Goal: Transaction & Acquisition: Obtain resource

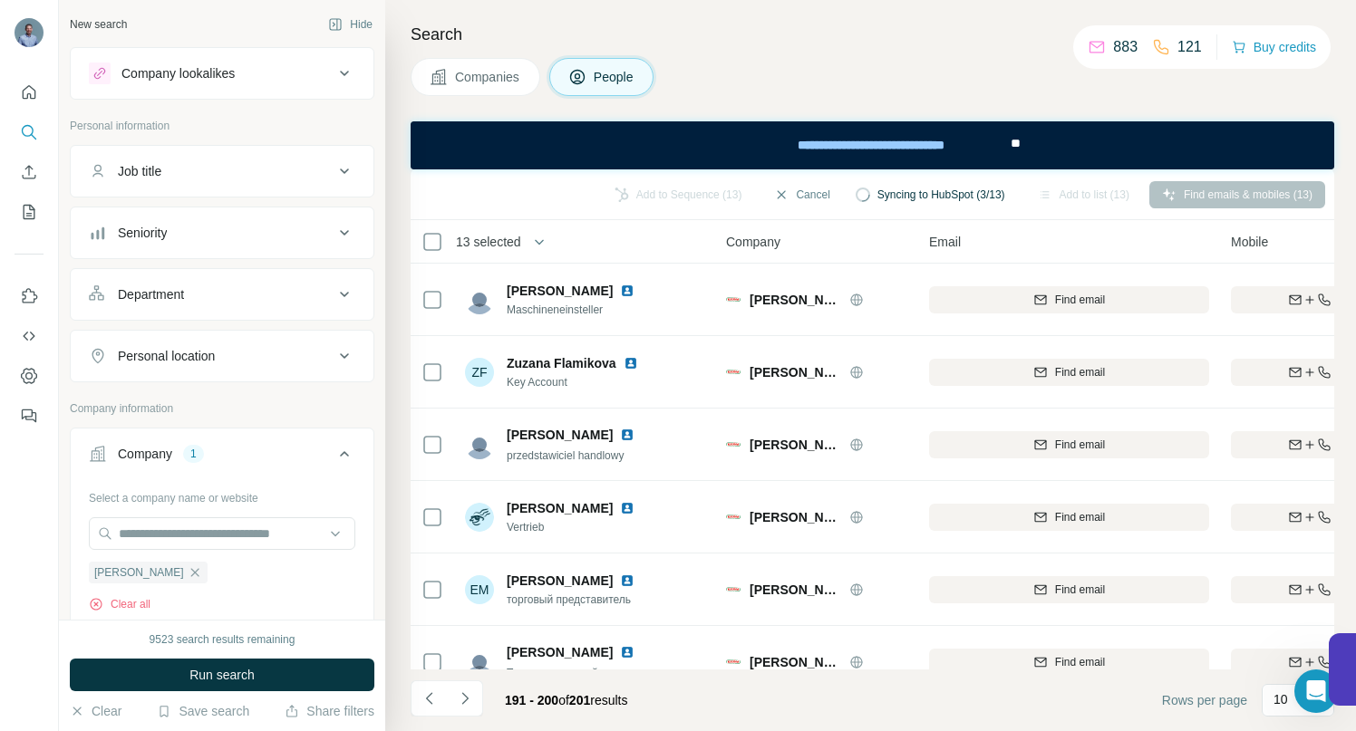
scroll to position [329, 0]
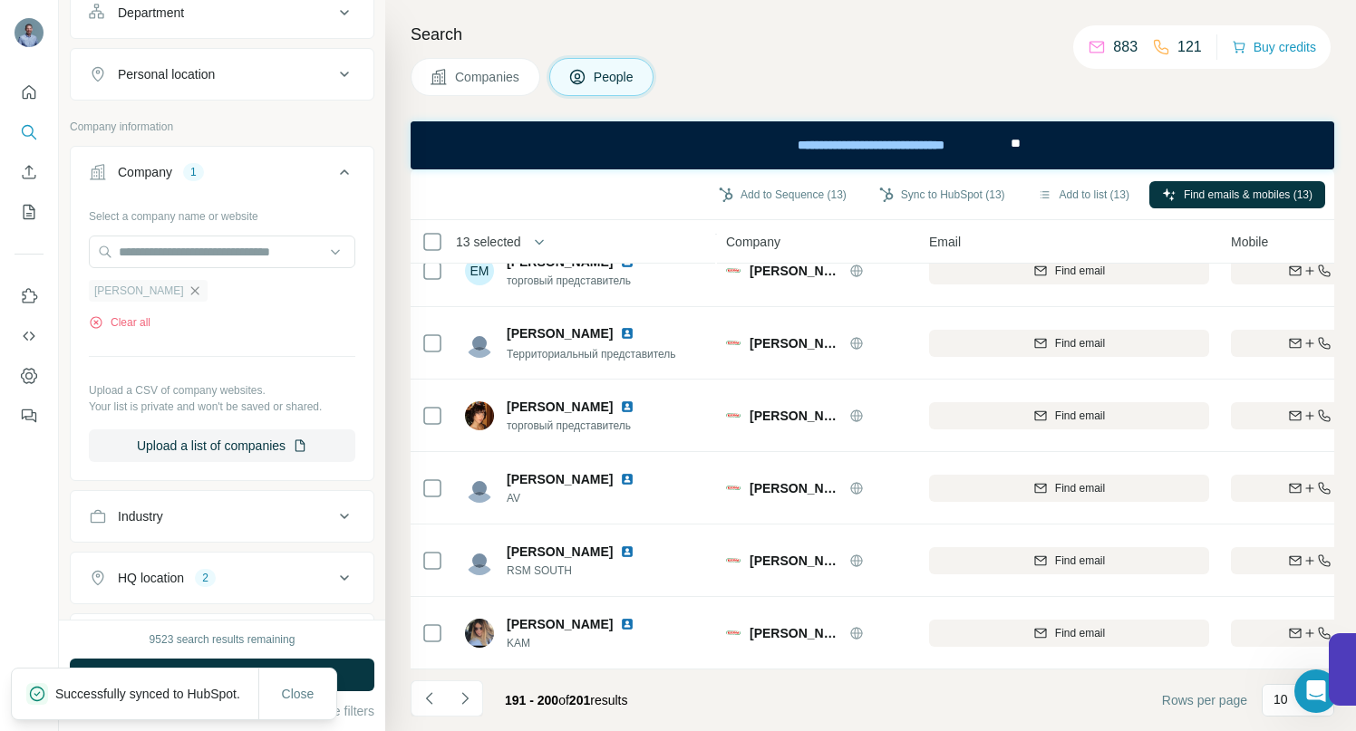
click at [190, 290] on icon "button" at bounding box center [194, 290] width 8 height 8
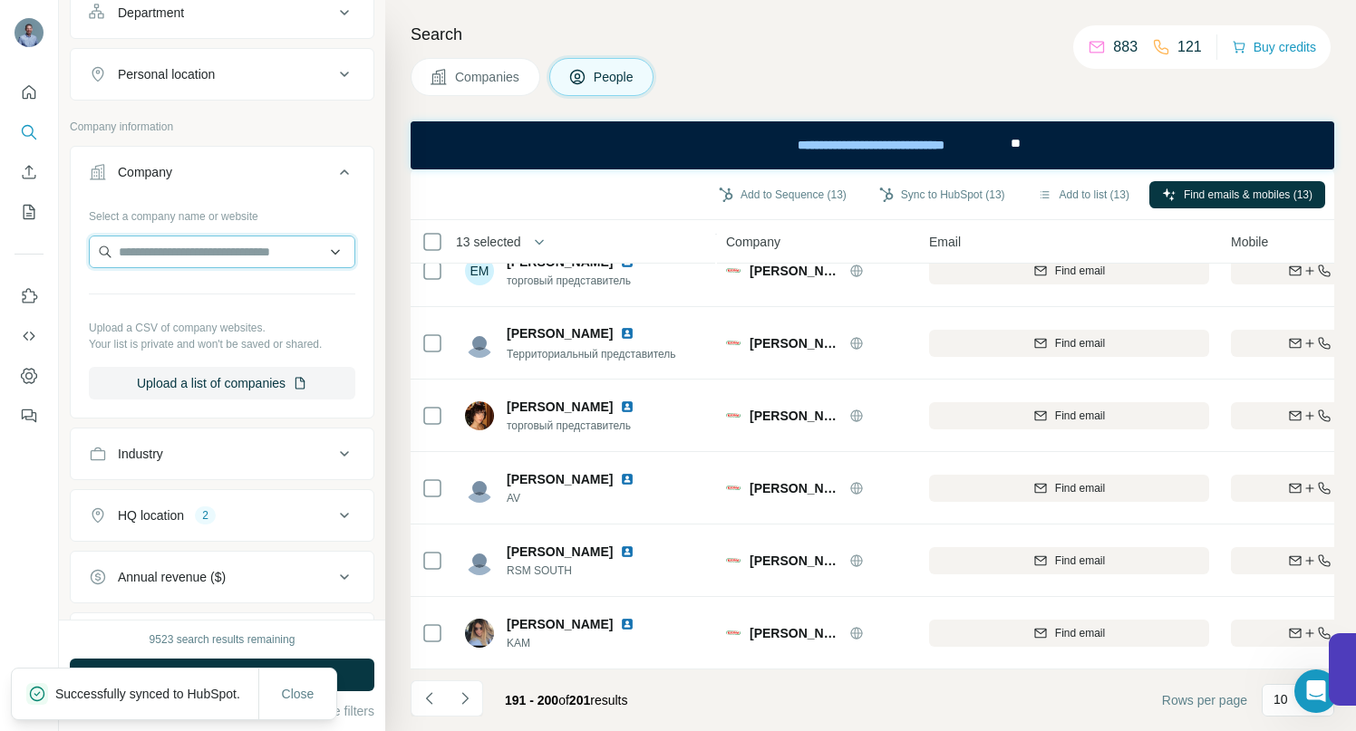
click at [149, 249] on input "text" at bounding box center [222, 252] width 266 height 33
type input "**********"
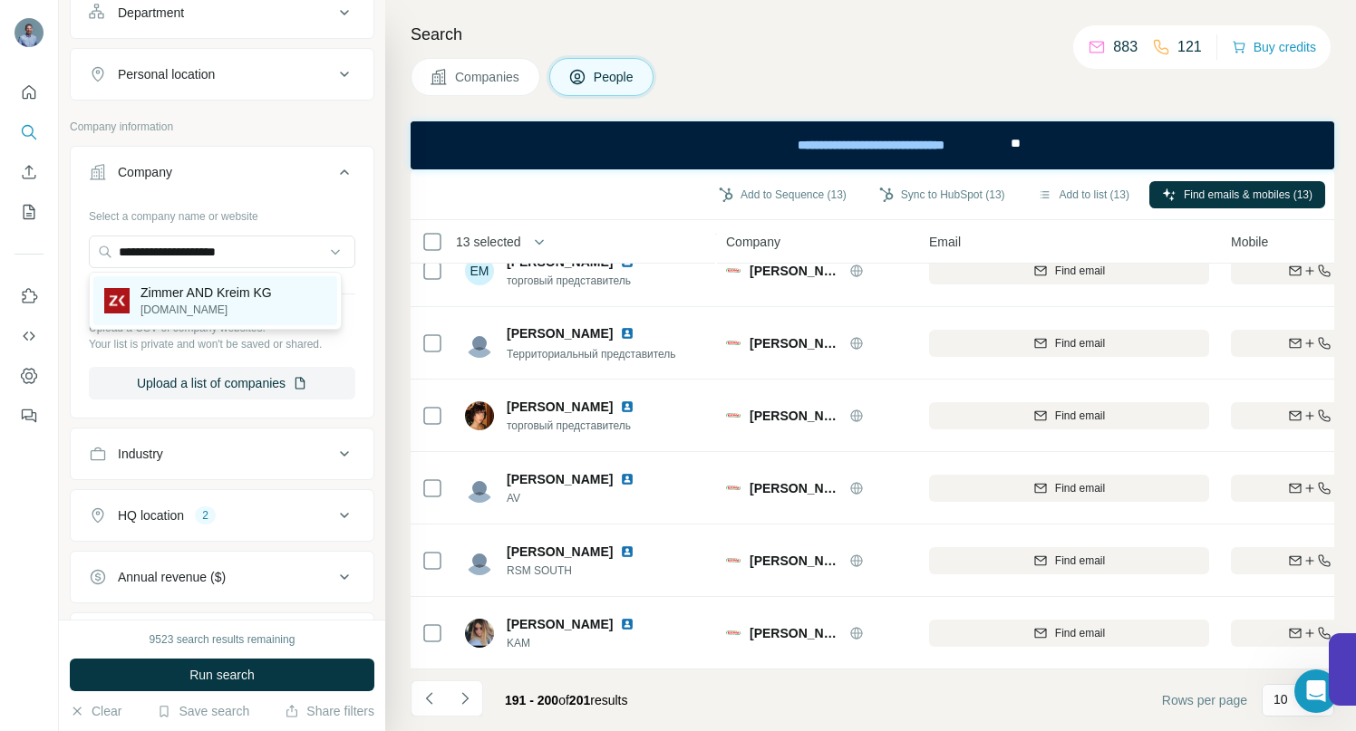
click at [203, 298] on p "Zimmer AND Kreim KG" at bounding box center [205, 293] width 131 height 18
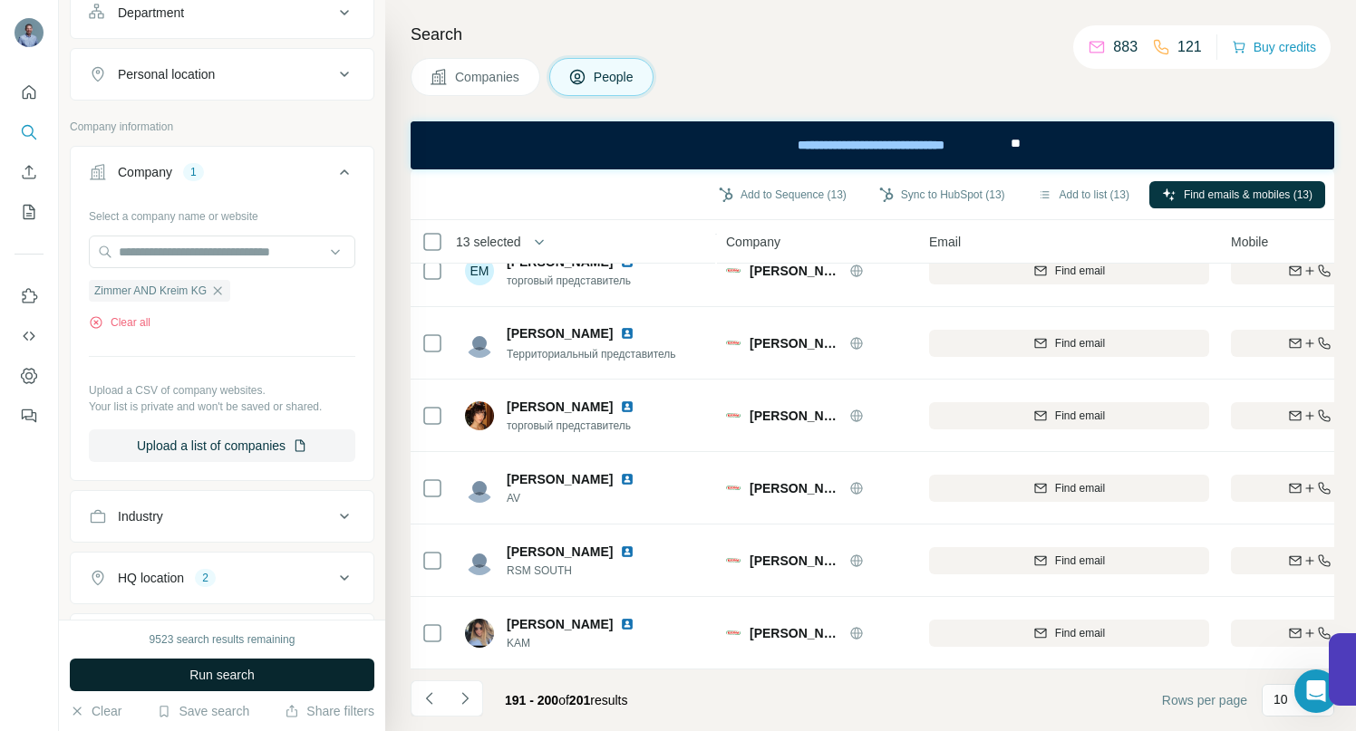
click at [240, 678] on span "Run search" at bounding box center [221, 675] width 65 height 18
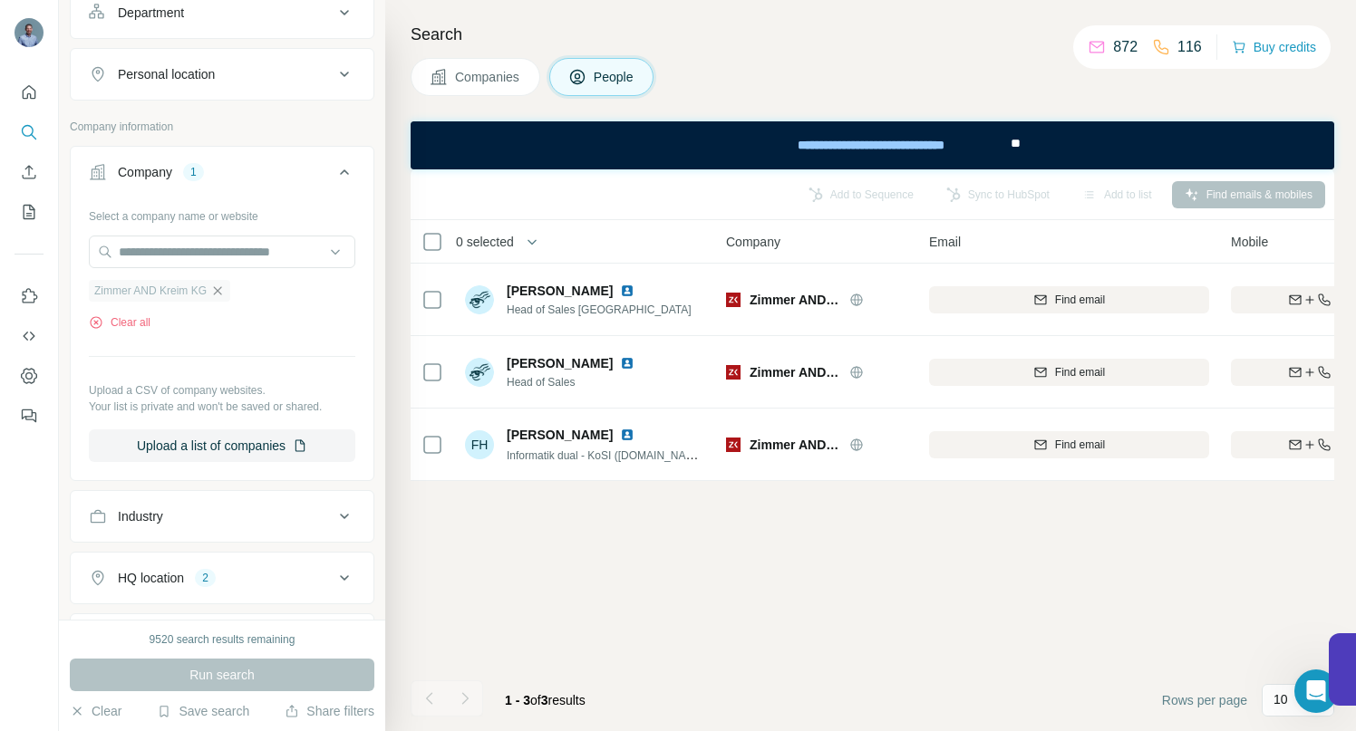
click at [217, 291] on icon "button" at bounding box center [217, 291] width 14 height 14
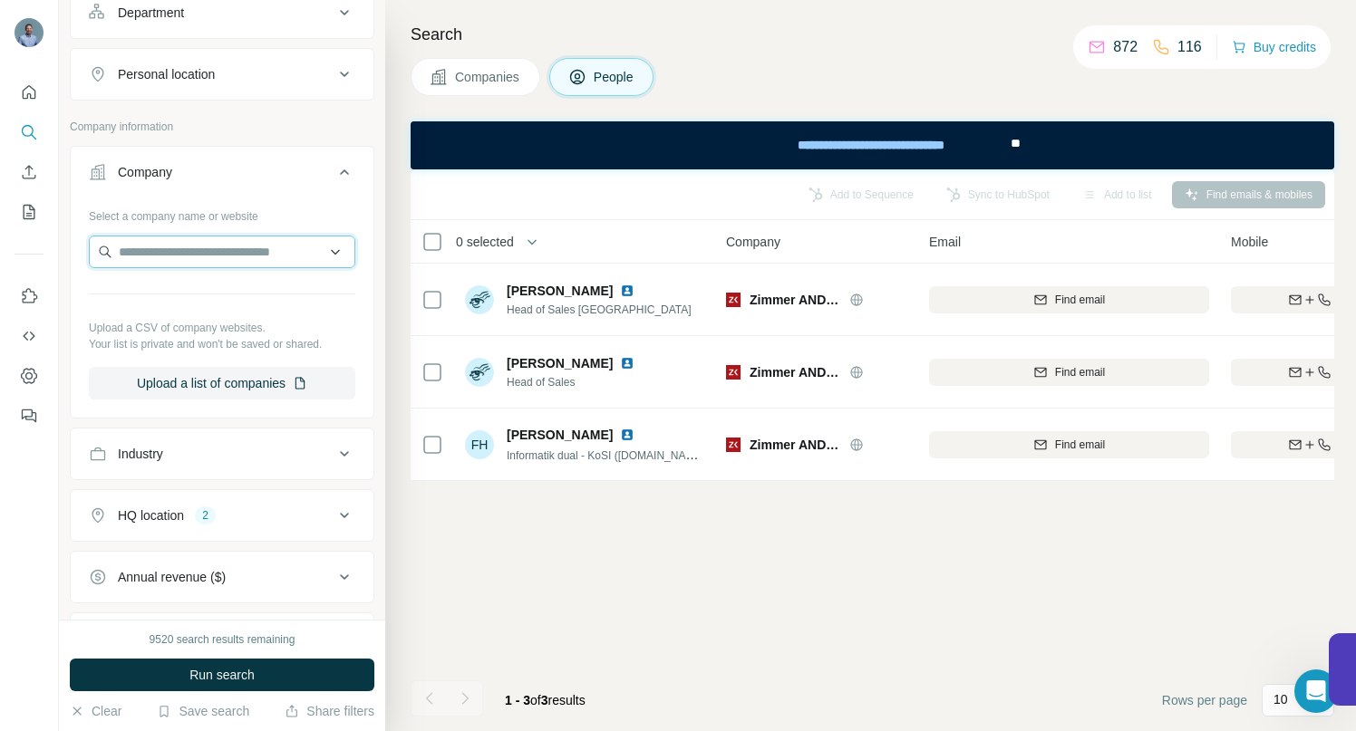
click at [214, 258] on input "text" at bounding box center [222, 252] width 266 height 33
paste input "**********"
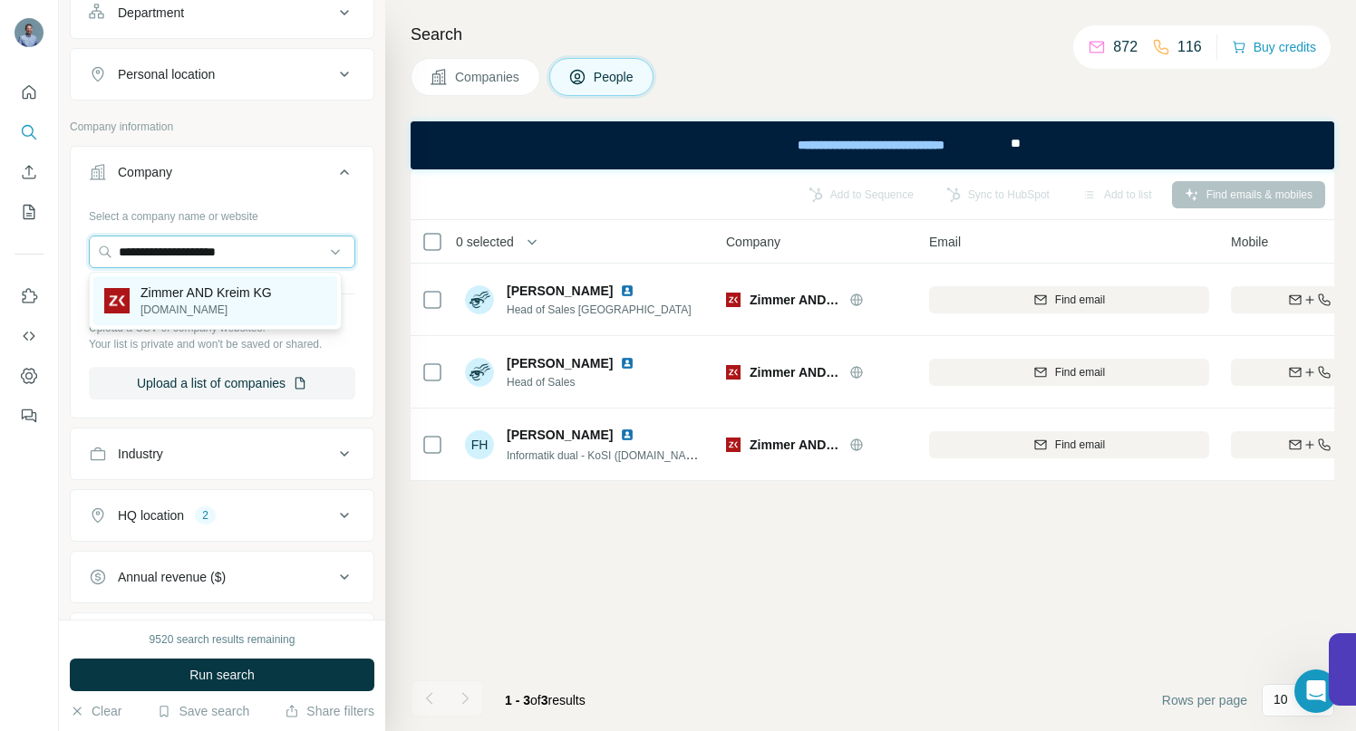
type input "**********"
click at [166, 292] on p "Zimmer AND Kreim KG" at bounding box center [205, 293] width 131 height 18
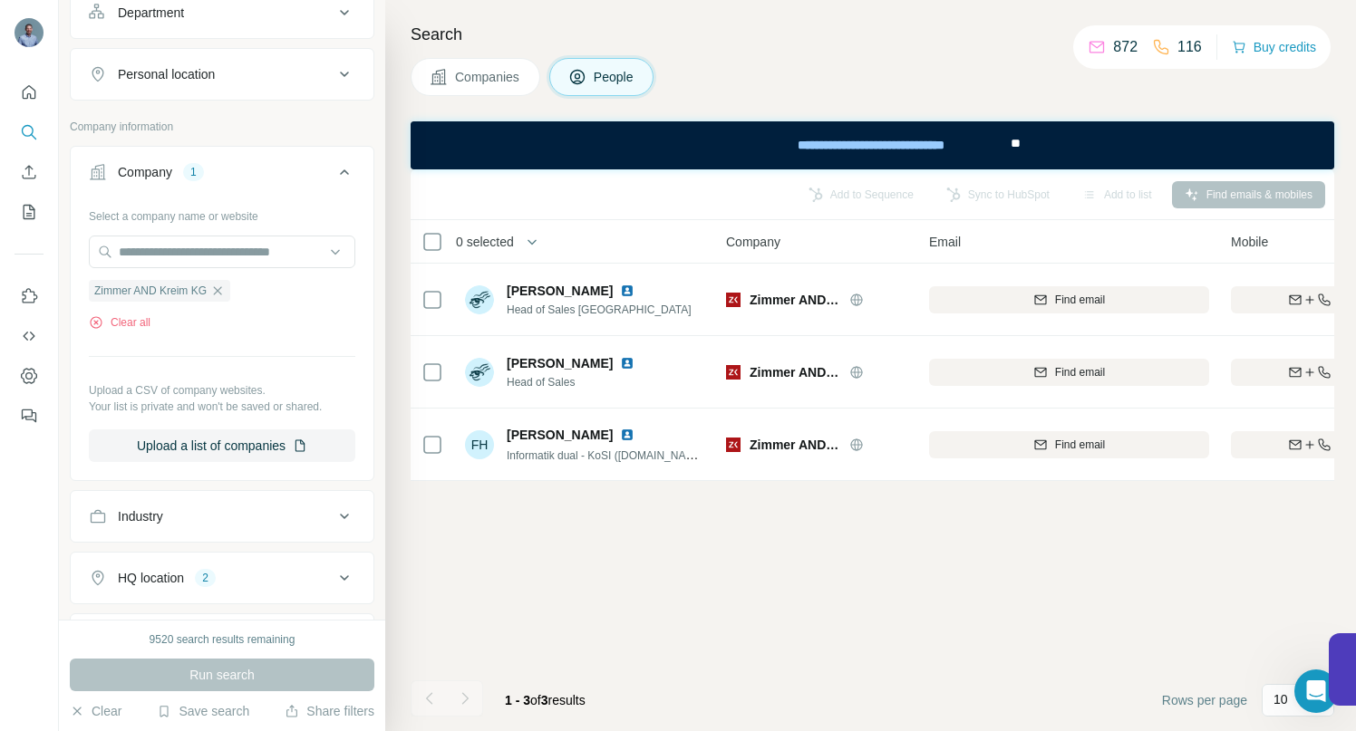
click at [219, 676] on div "Run search" at bounding box center [222, 675] width 304 height 33
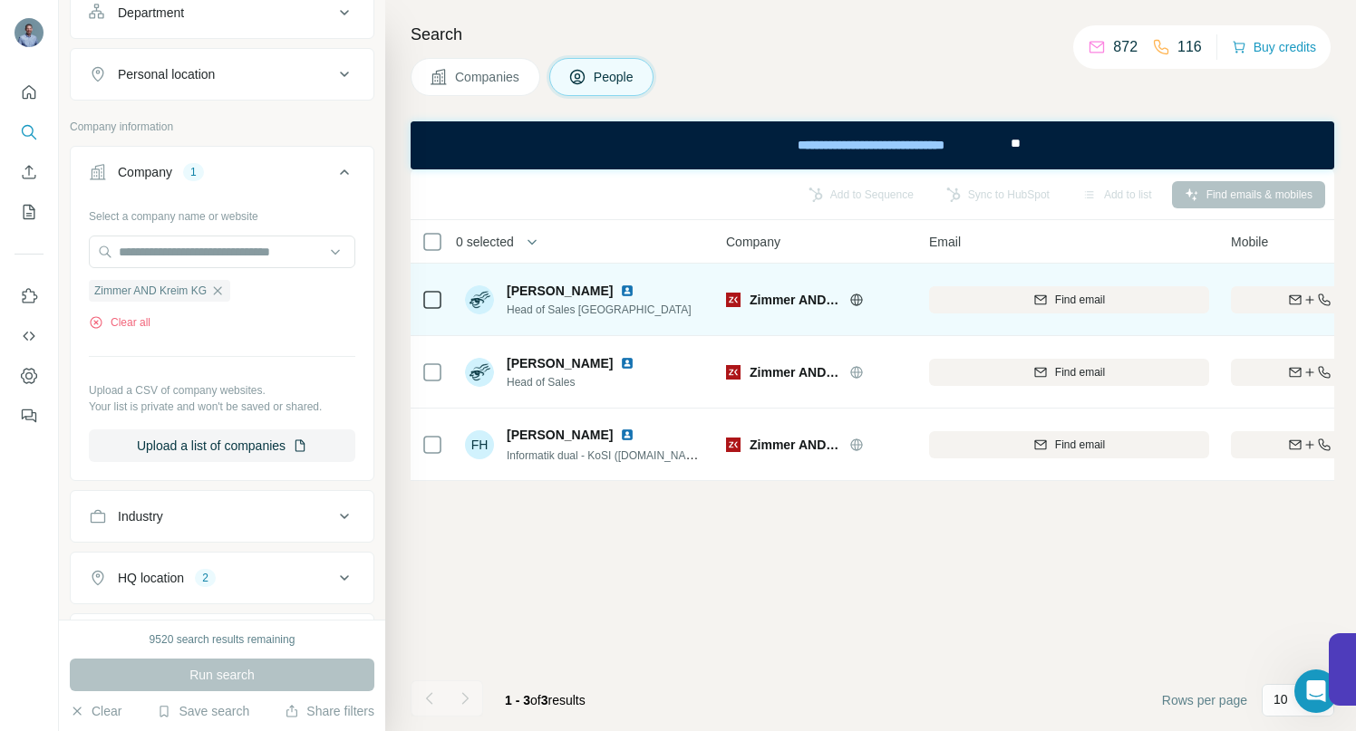
click at [620, 291] on img at bounding box center [627, 291] width 14 height 14
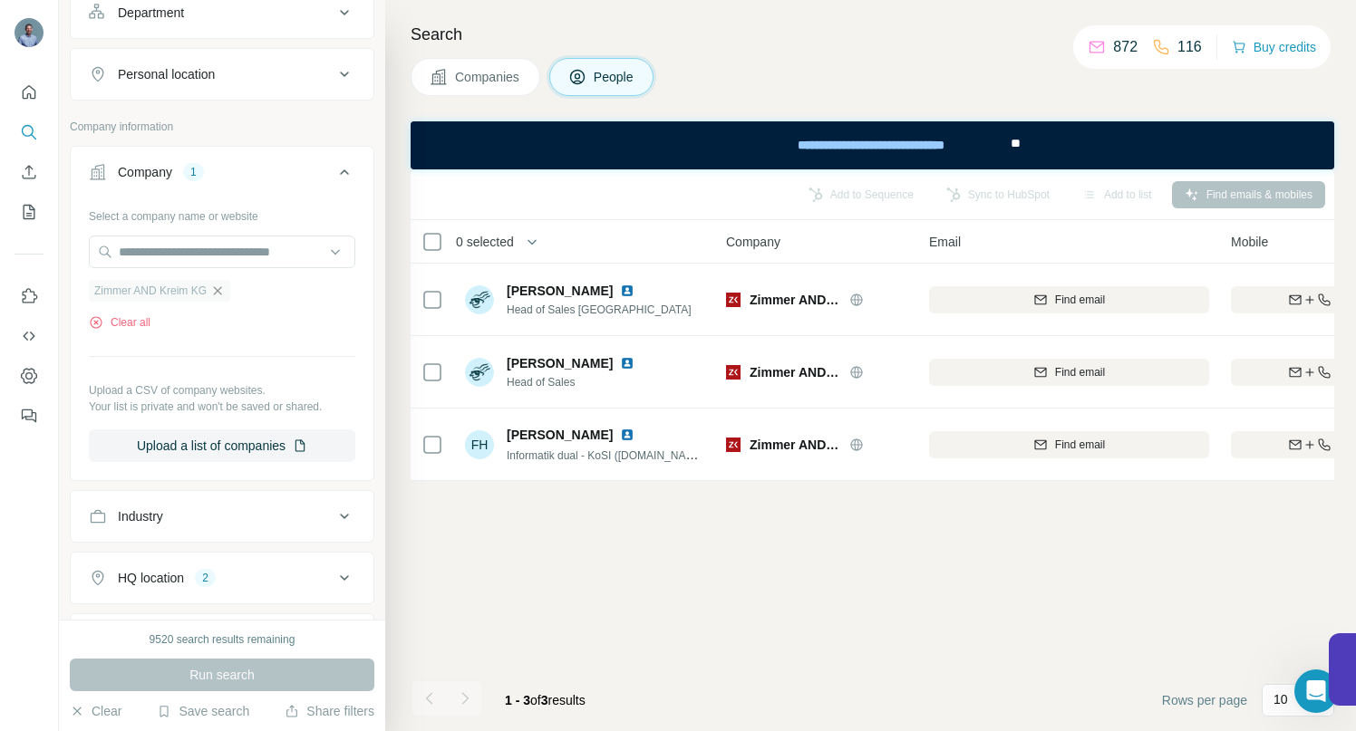
click at [218, 286] on icon "button" at bounding box center [217, 291] width 14 height 14
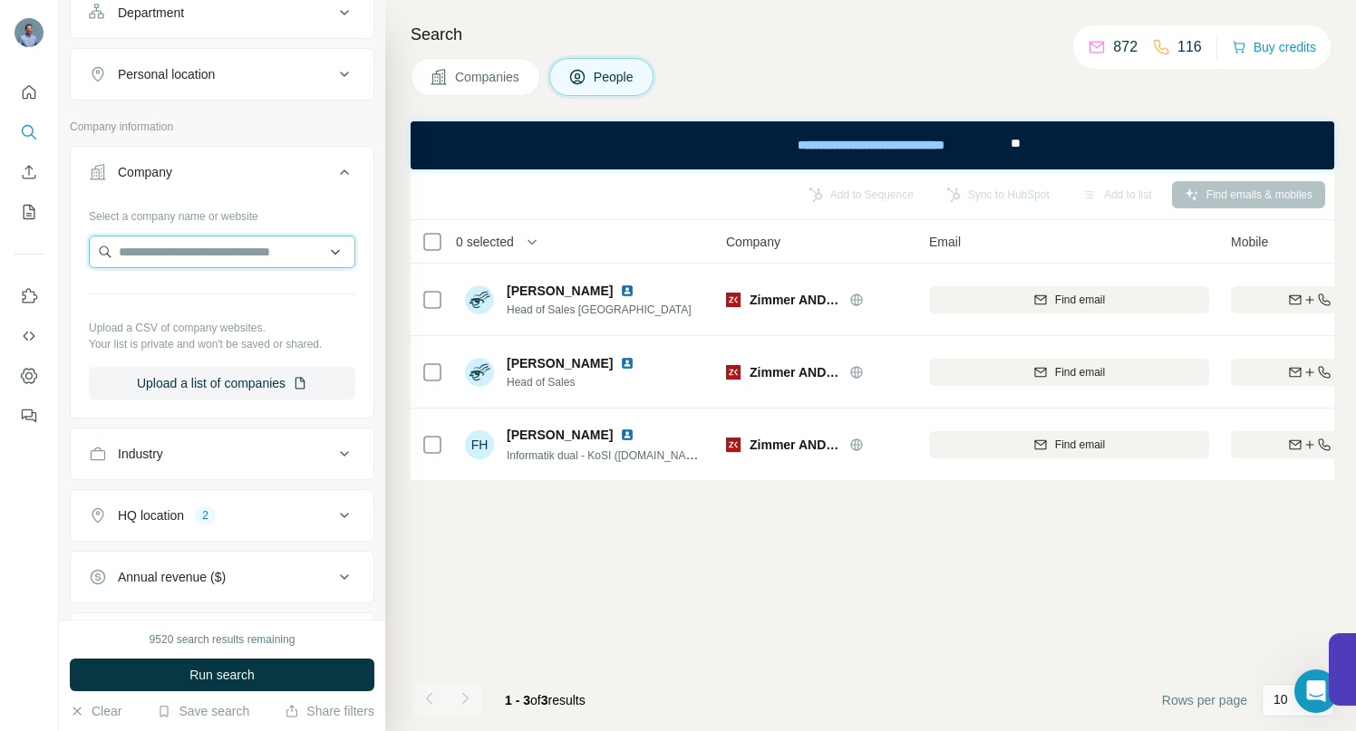
click at [202, 262] on input "text" at bounding box center [222, 252] width 266 height 33
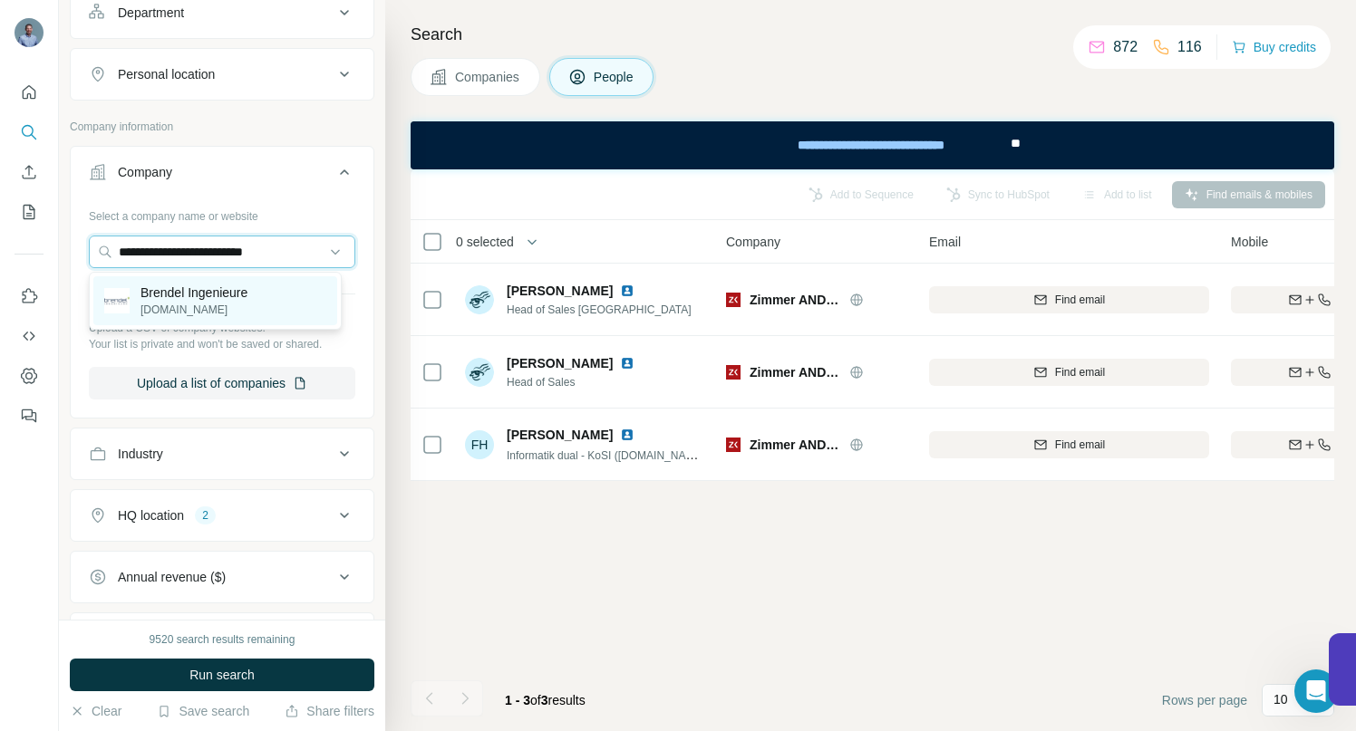
type input "**********"
click at [166, 291] on p "Brendel Ingenieure" at bounding box center [193, 293] width 107 height 18
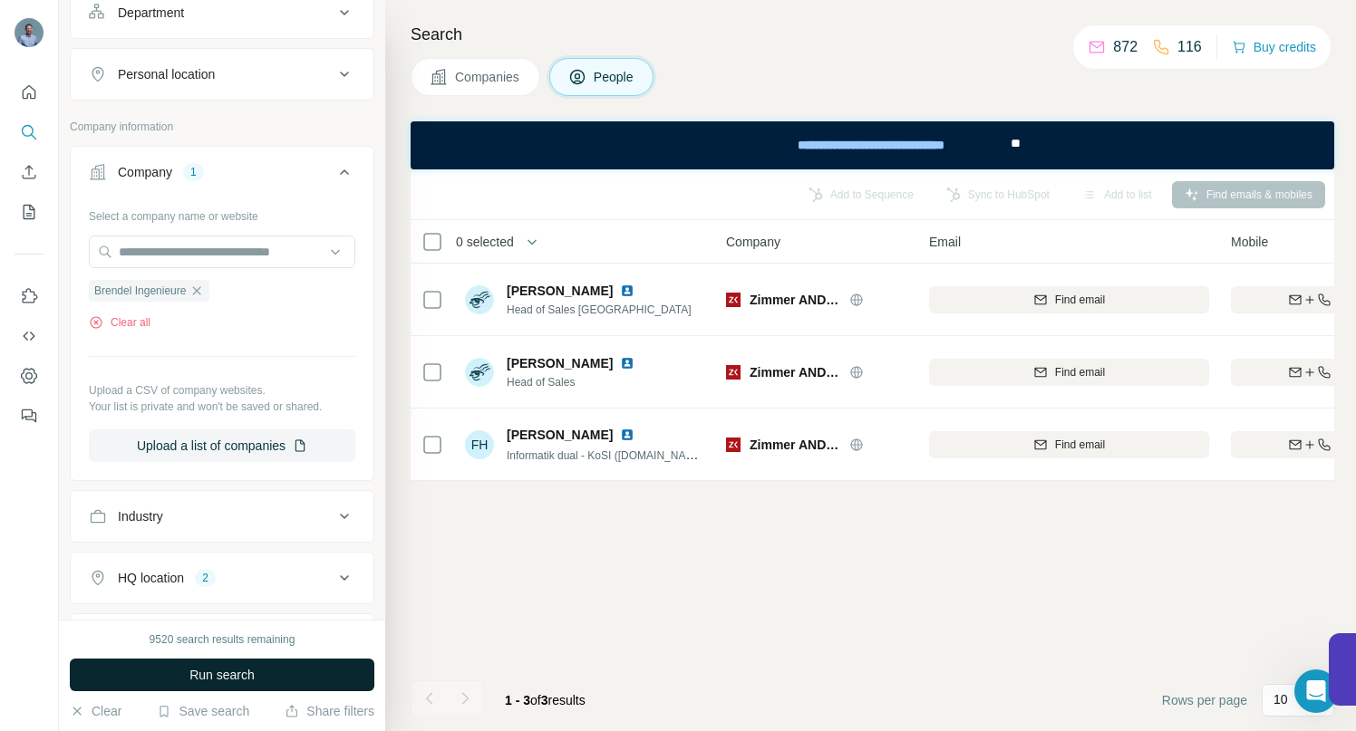
click at [251, 667] on span "Run search" at bounding box center [221, 675] width 65 height 18
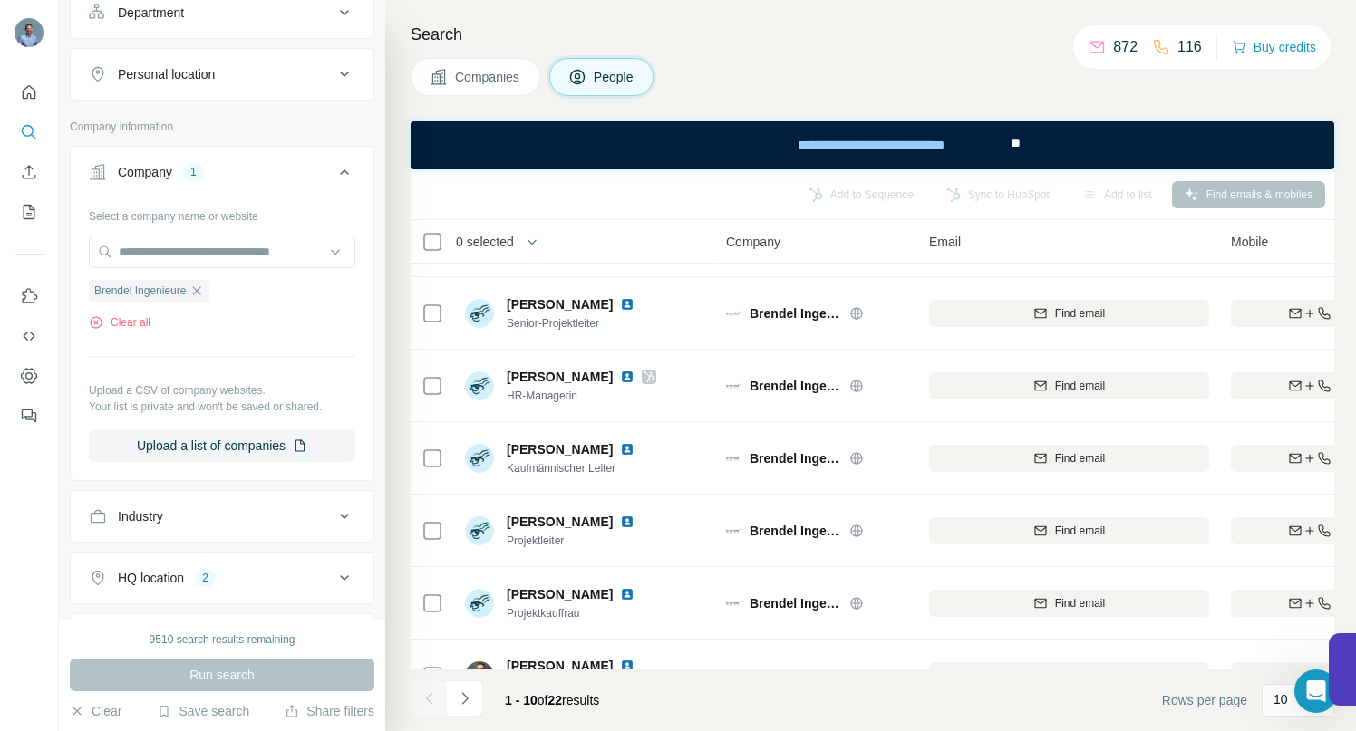
scroll to position [216, 0]
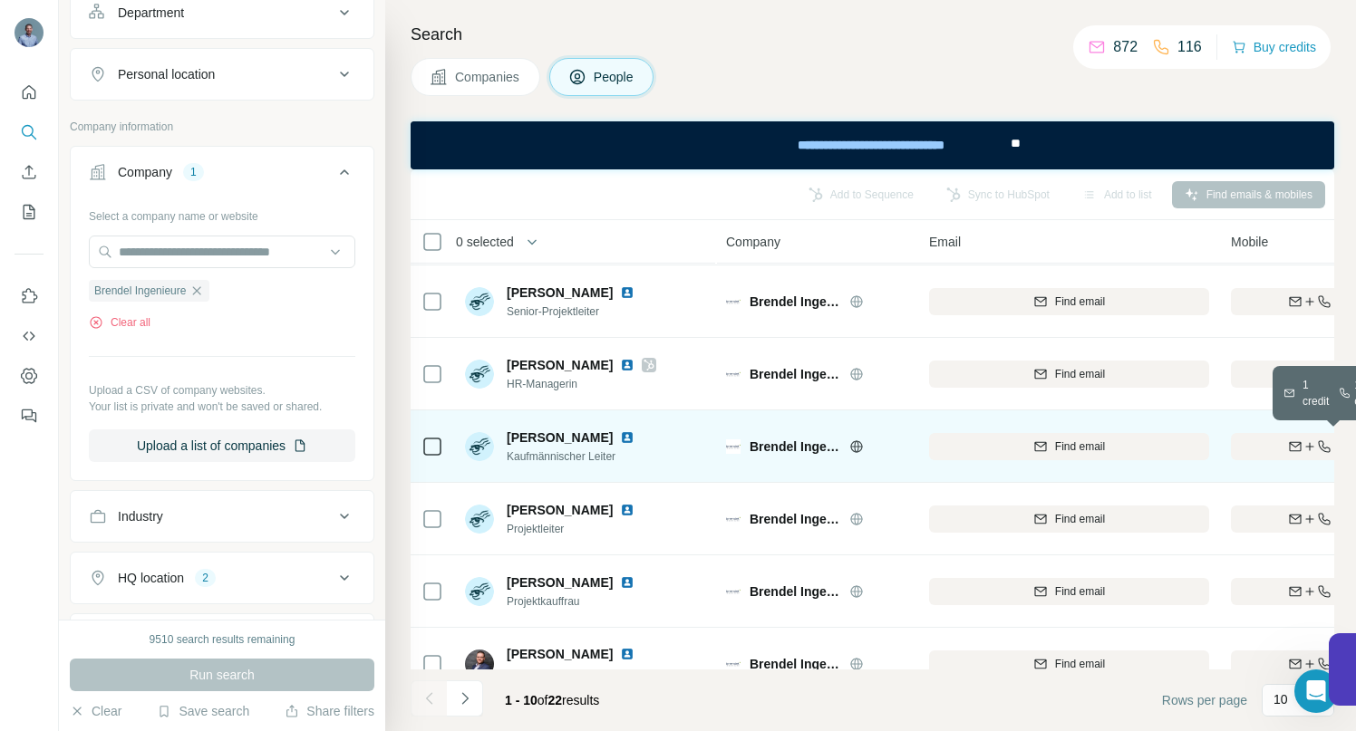
click at [1282, 448] on div "Find both" at bounding box center [1336, 447] width 211 height 16
click at [620, 436] on img at bounding box center [627, 437] width 14 height 14
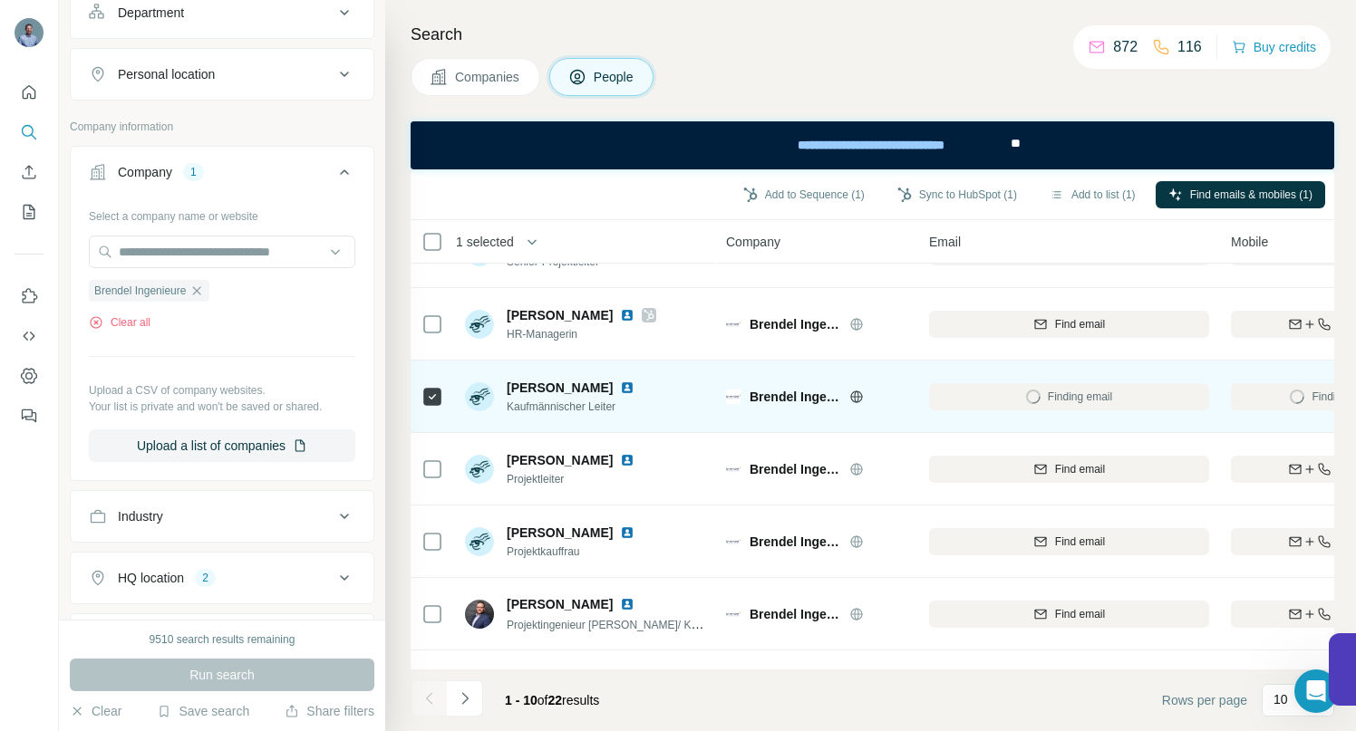
scroll to position [329, 0]
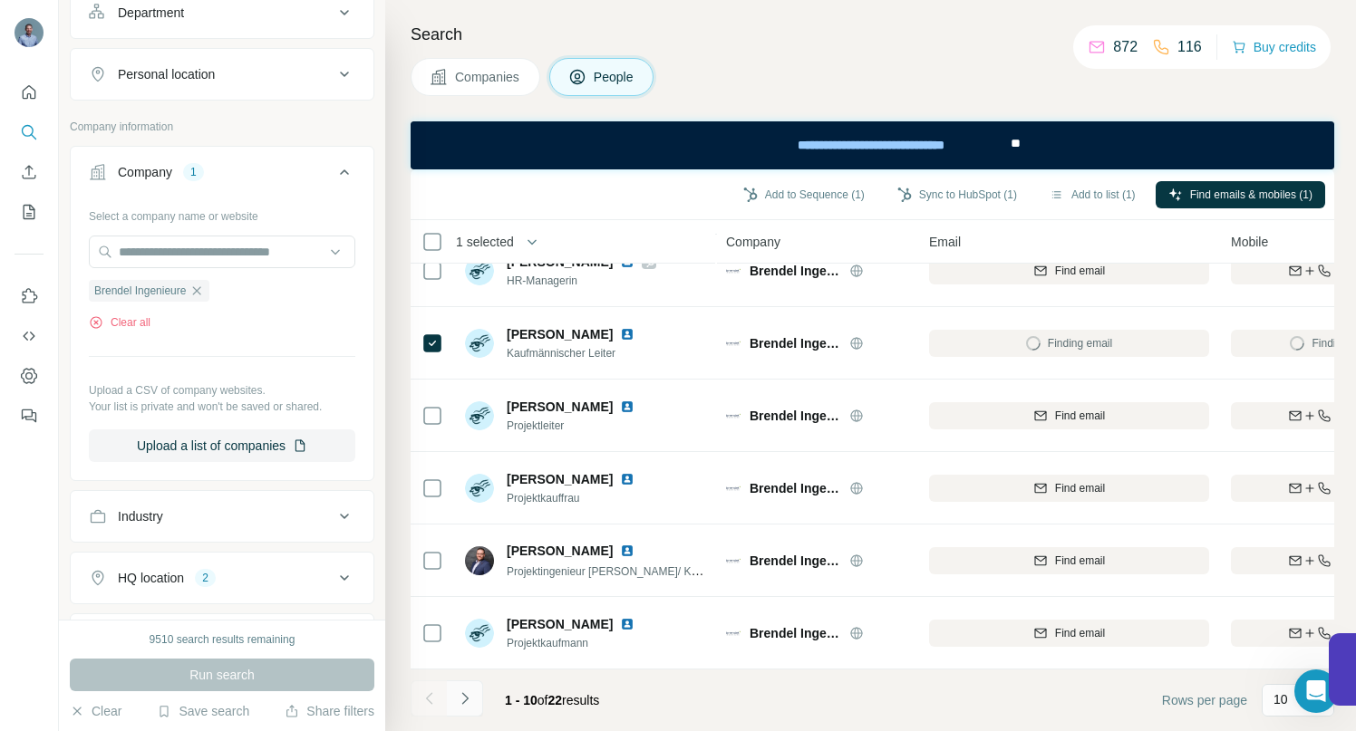
click at [466, 700] on icon "Navigate to next page" at bounding box center [464, 698] width 6 height 12
click at [468, 697] on icon "Navigate to next page" at bounding box center [465, 699] width 18 height 18
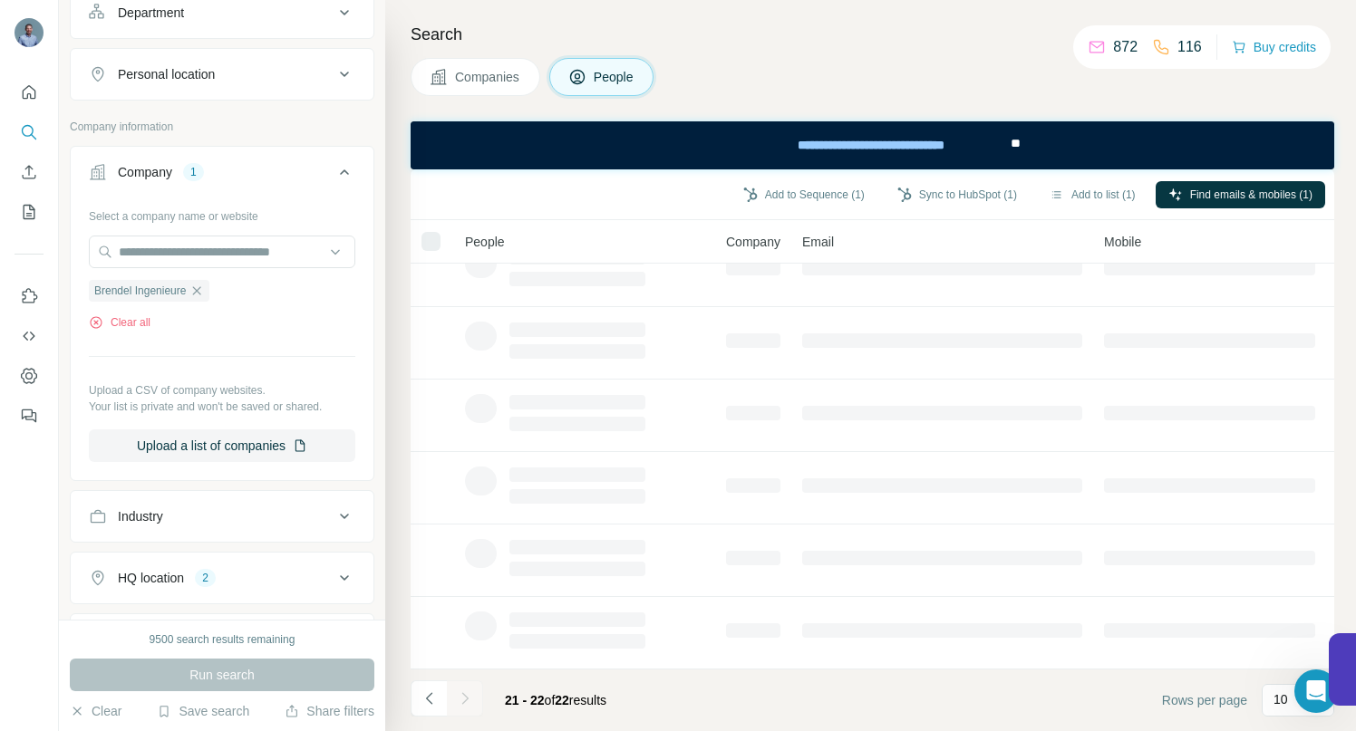
scroll to position [0, 0]
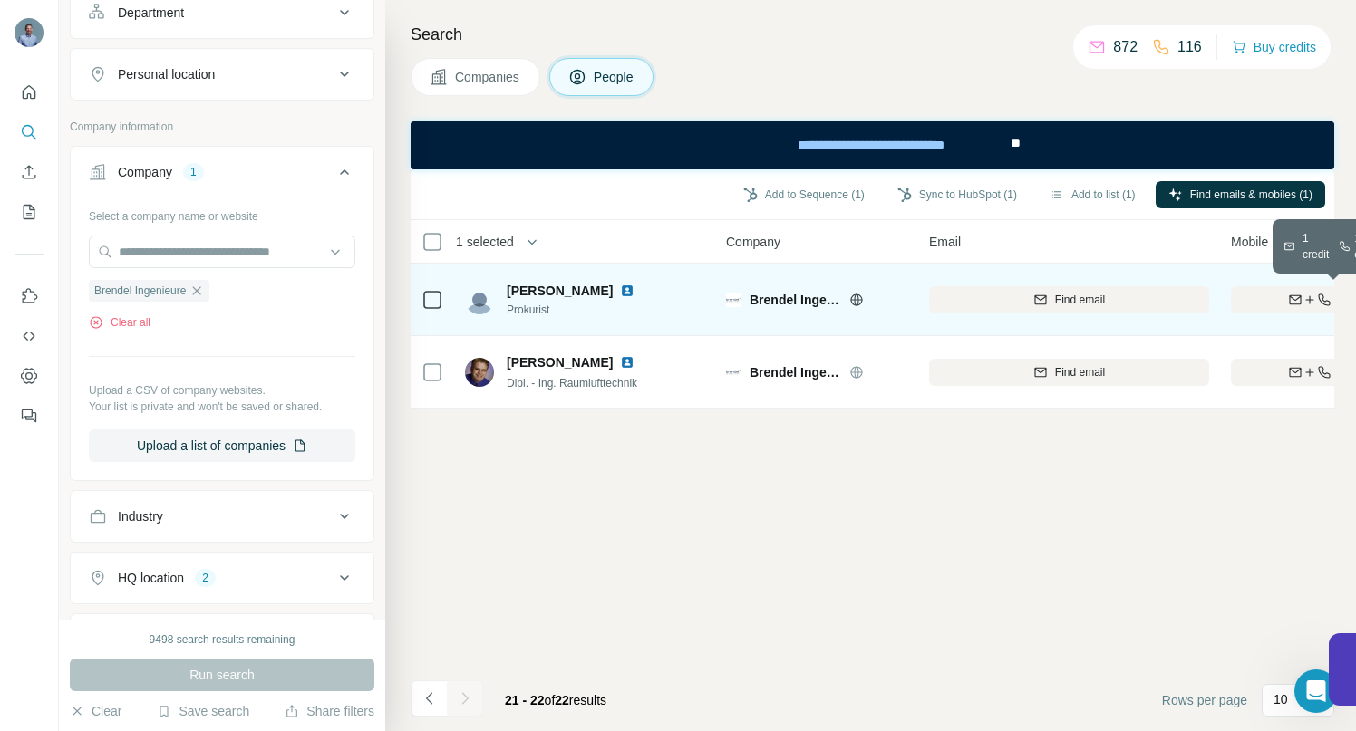
click at [1240, 299] on div "Find both" at bounding box center [1336, 300] width 211 height 16
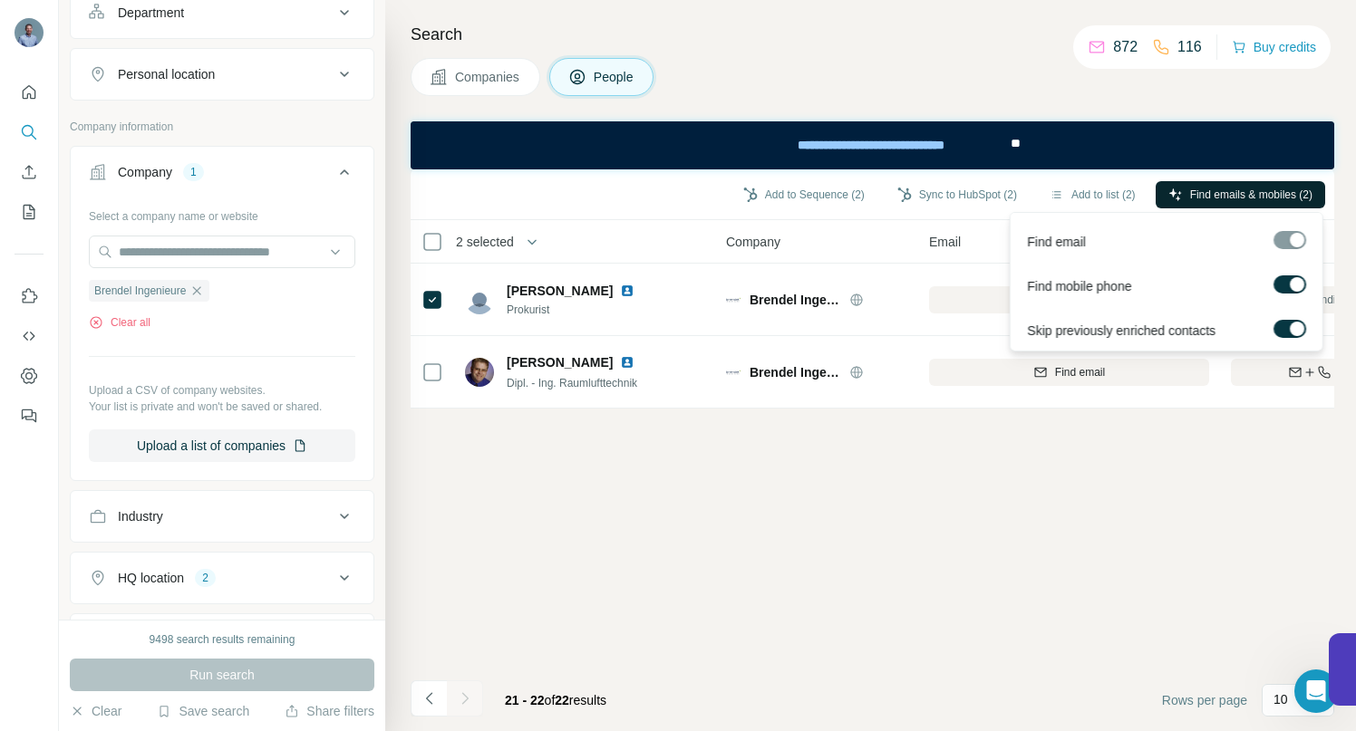
click at [1190, 192] on span "Find emails & mobiles (2)" at bounding box center [1251, 195] width 122 height 16
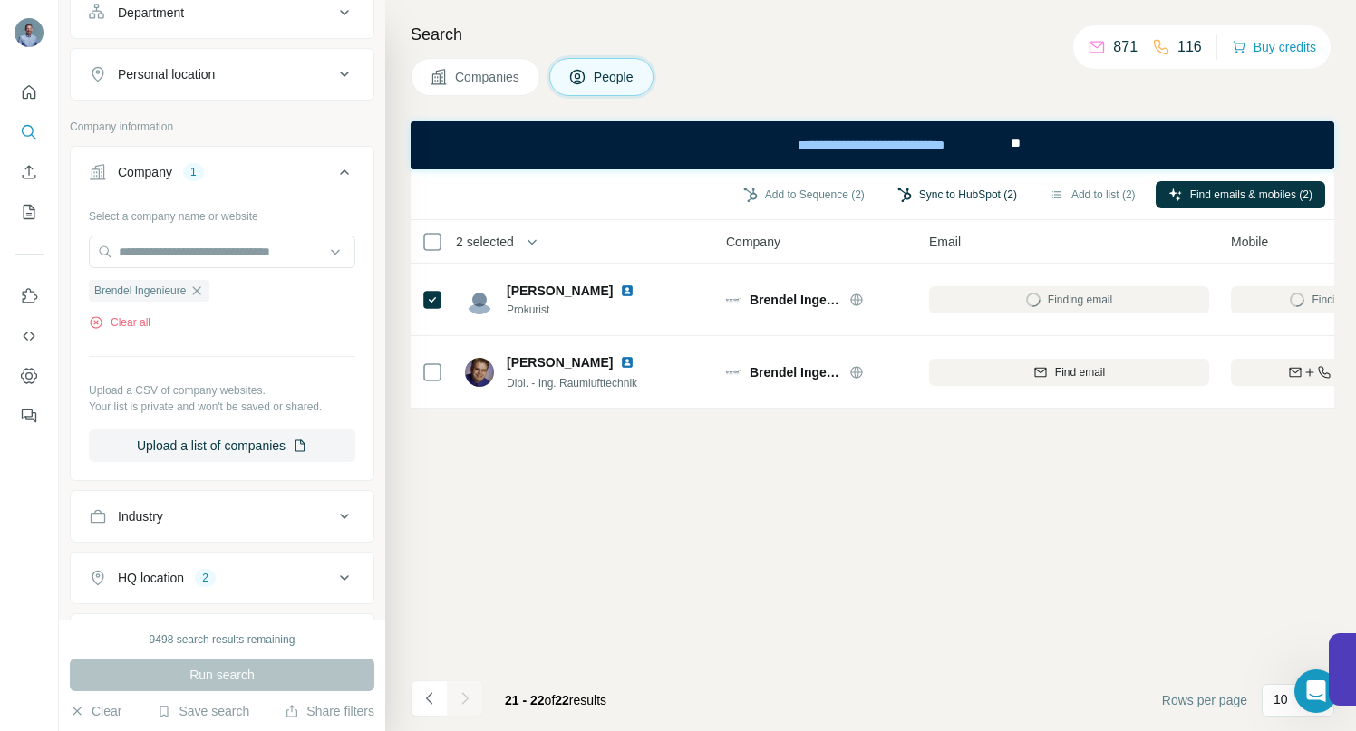
click at [943, 190] on button "Sync to HubSpot (2)" at bounding box center [956, 194] width 145 height 27
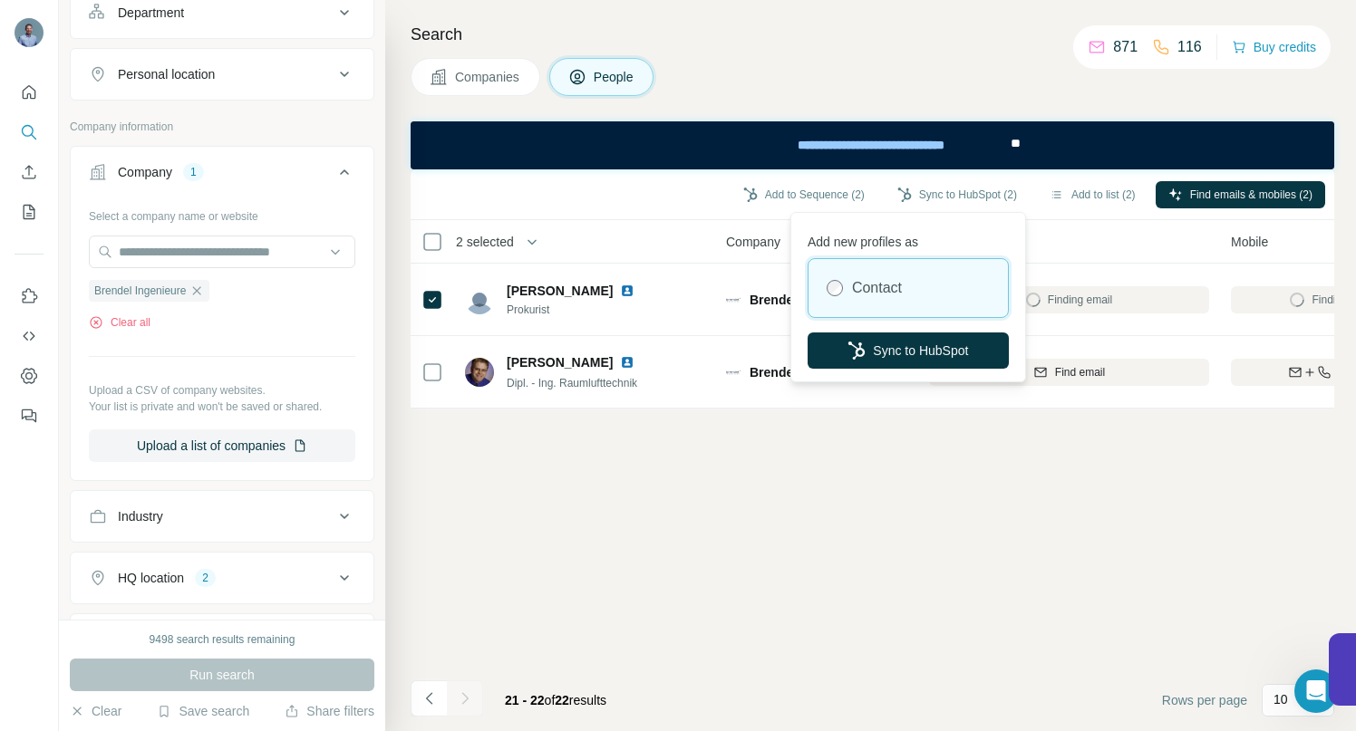
click at [668, 200] on div "Add to Sequence (2) Sync to HubSpot (2) Add to list (2) Find emails & mobiles (…" at bounding box center [872, 195] width 905 height 32
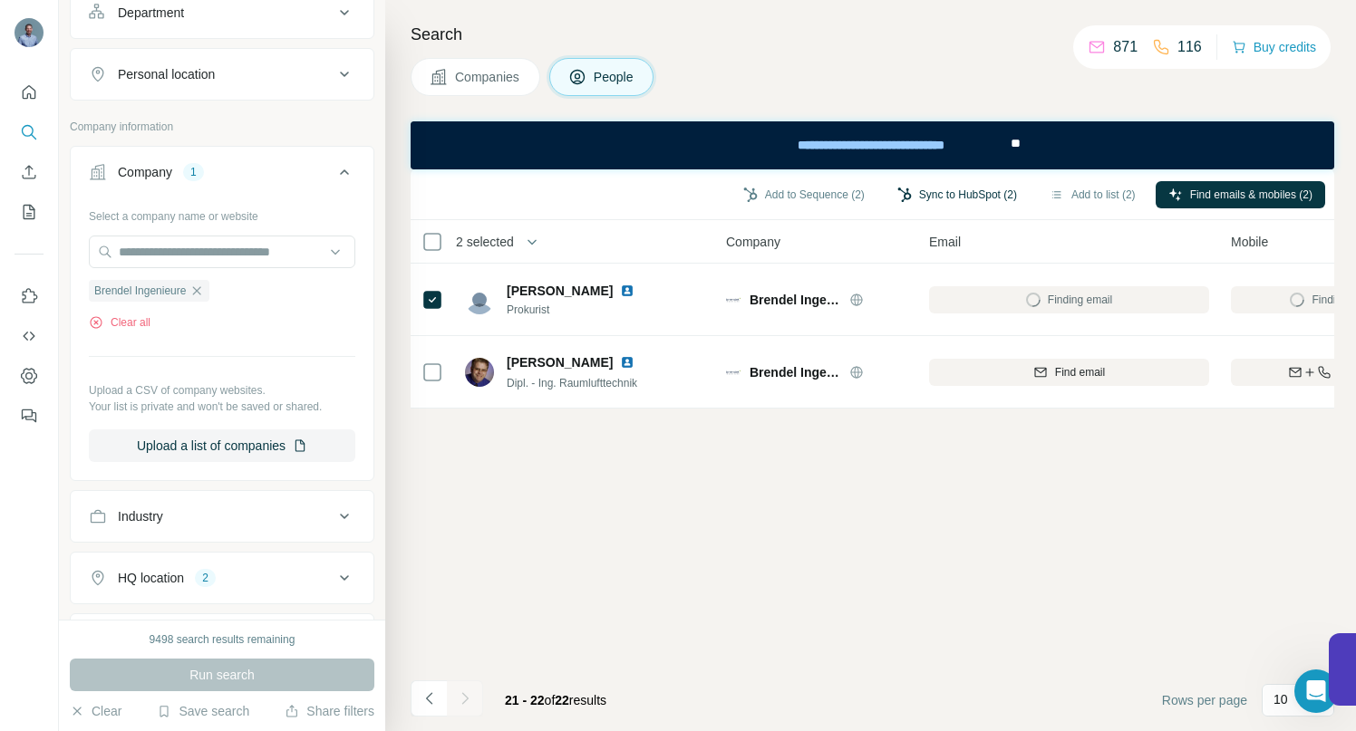
click at [904, 190] on button "Sync to HubSpot (2)" at bounding box center [956, 194] width 145 height 27
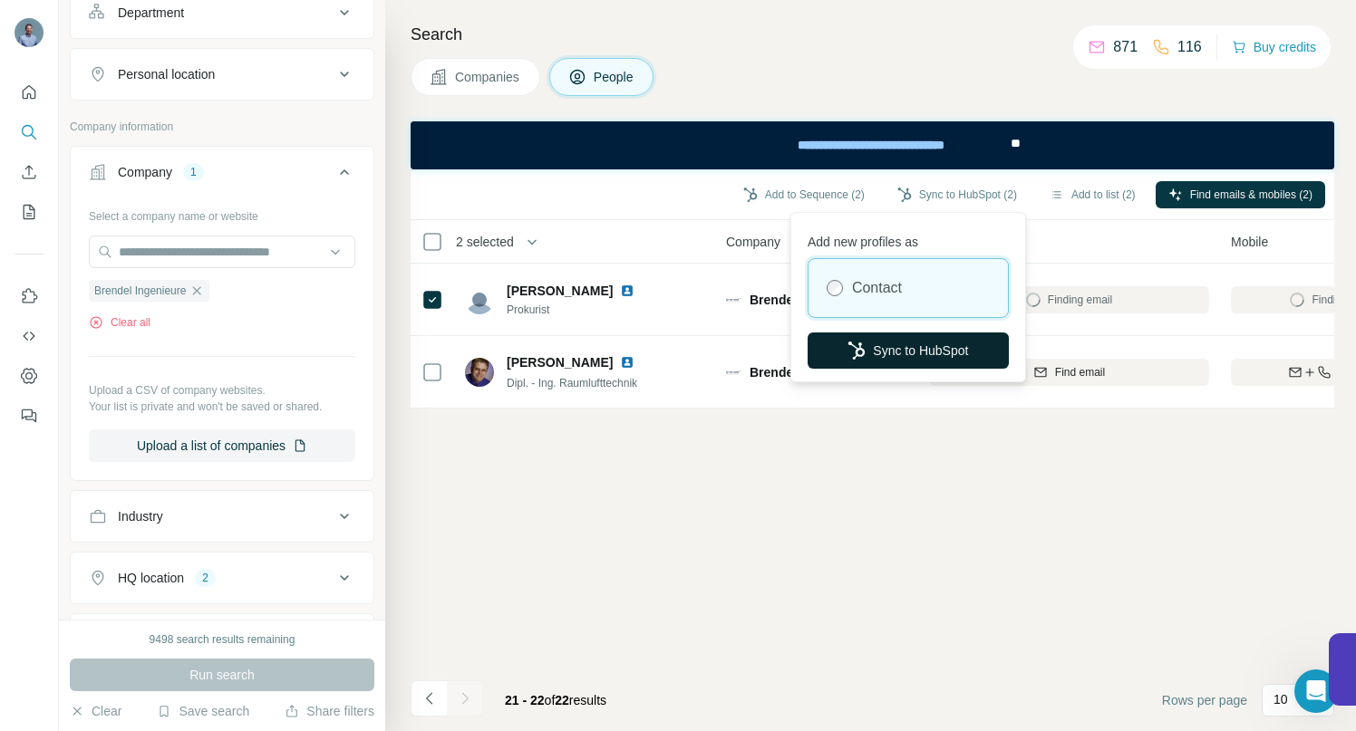
click at [902, 349] on button "Sync to HubSpot" at bounding box center [907, 351] width 201 height 36
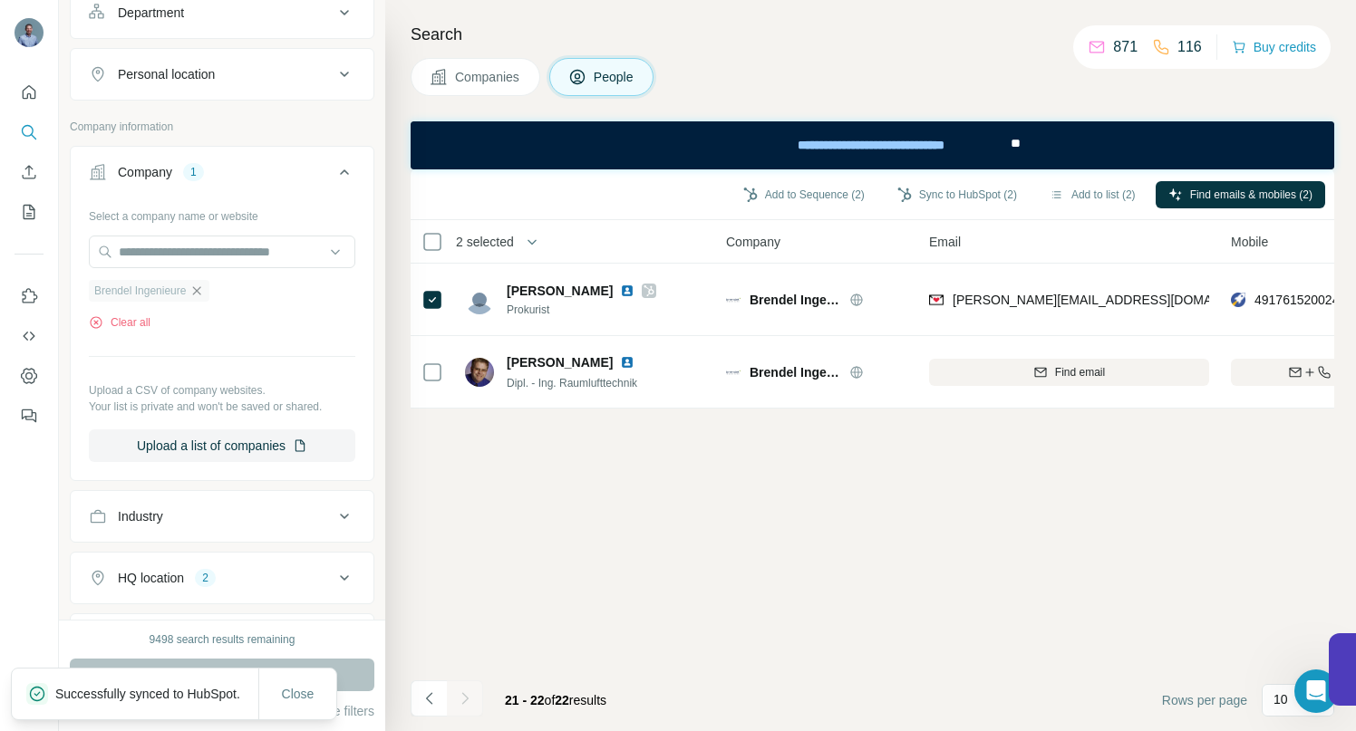
click at [201, 291] on icon "button" at bounding box center [197, 290] width 8 height 8
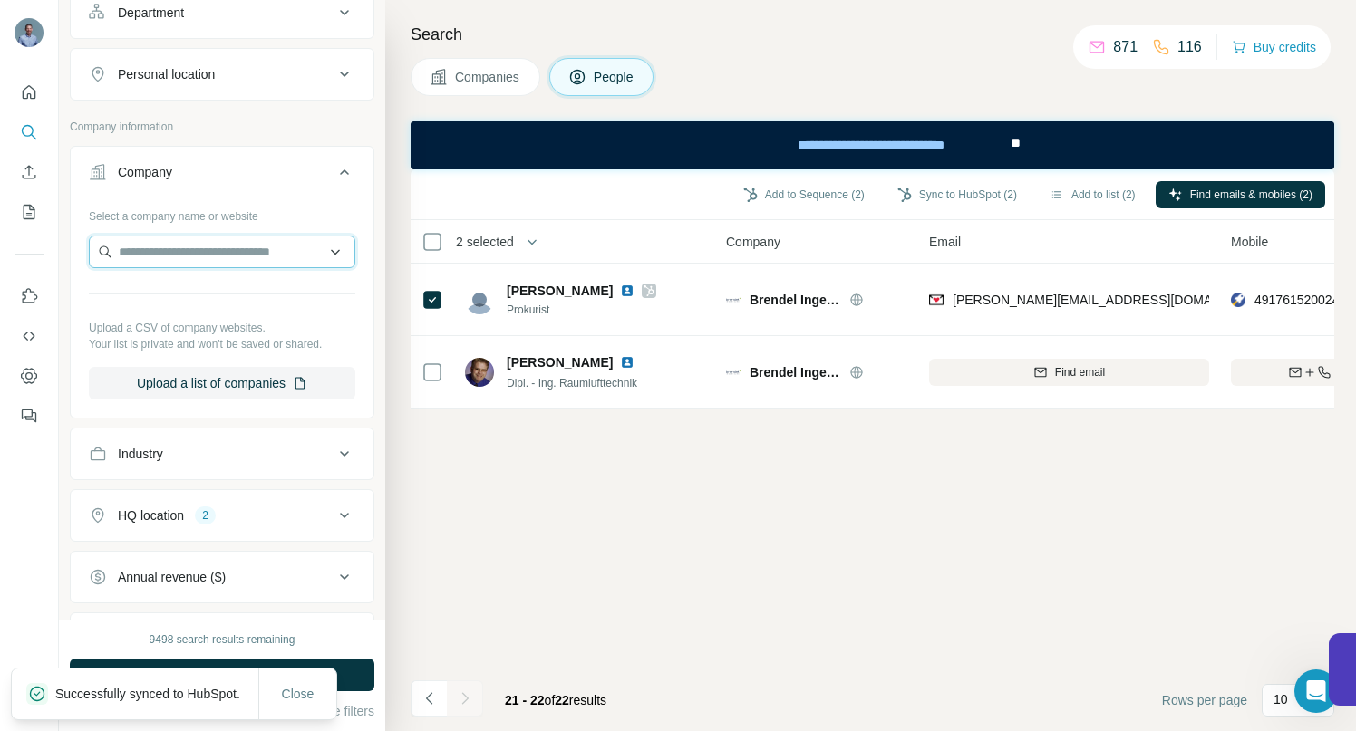
click at [181, 256] on input "text" at bounding box center [222, 252] width 266 height 33
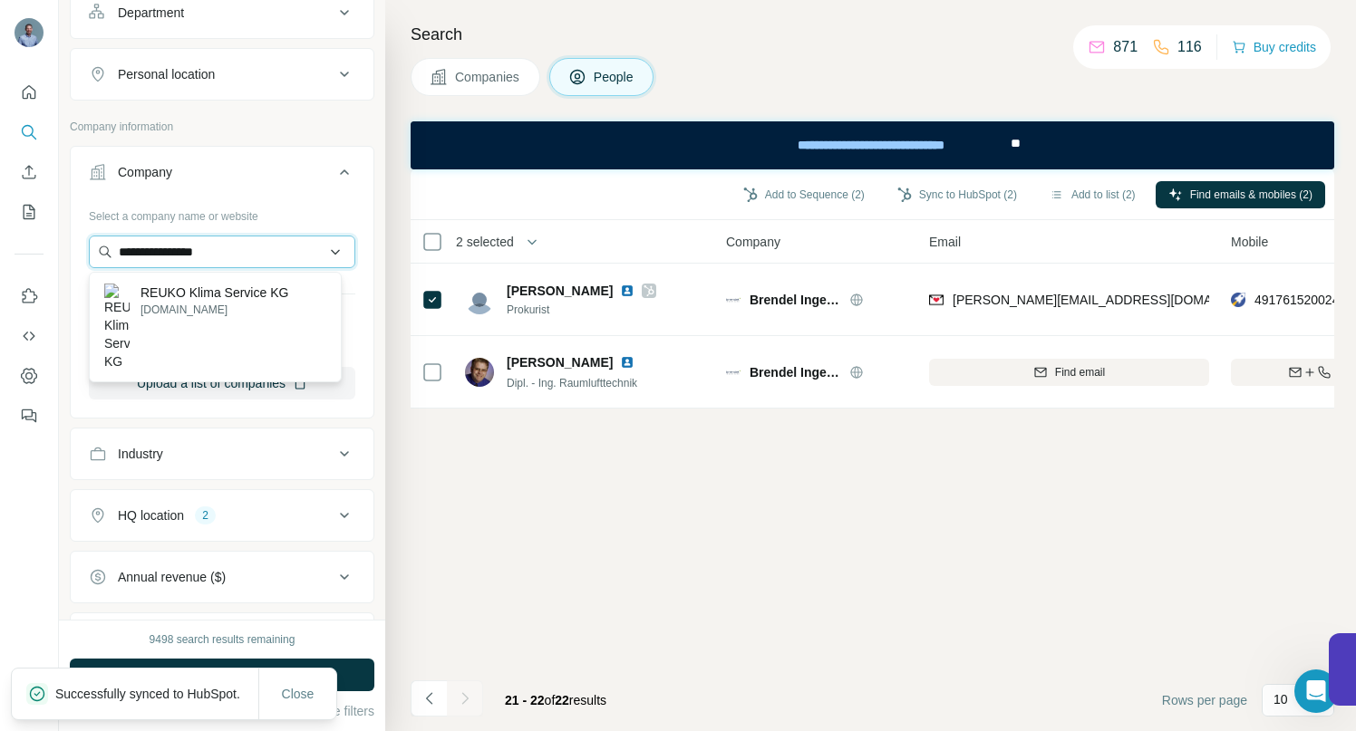
type input "**********"
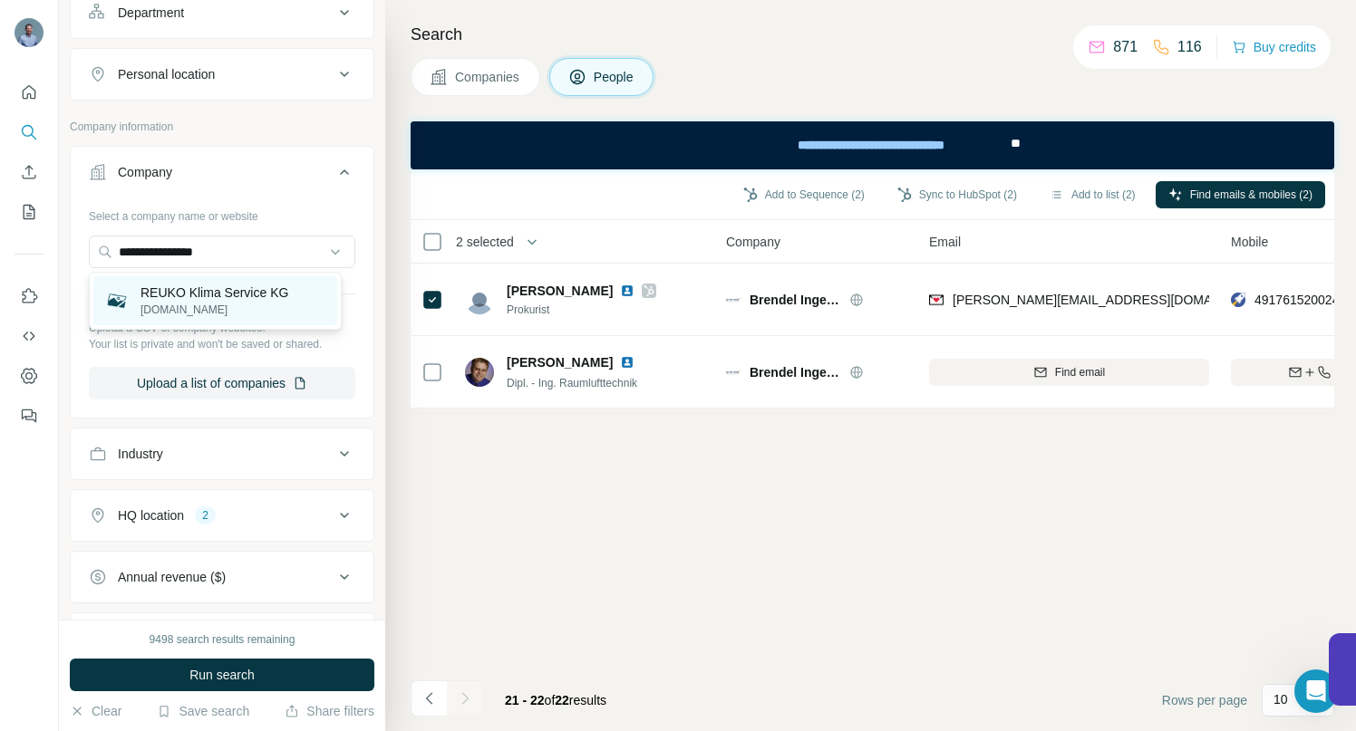
click at [189, 301] on p "REUKO Klima Service KG" at bounding box center [214, 293] width 148 height 18
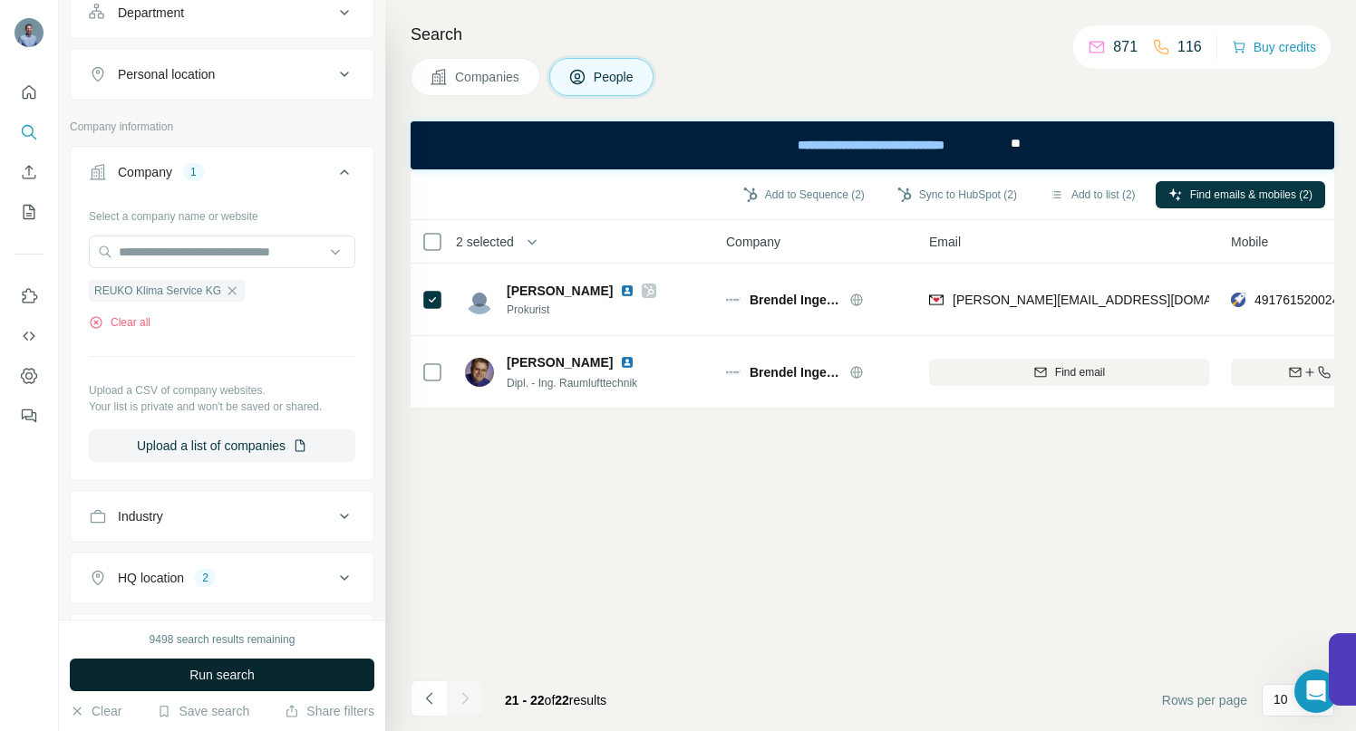
click at [217, 677] on span "Run search" at bounding box center [221, 675] width 65 height 18
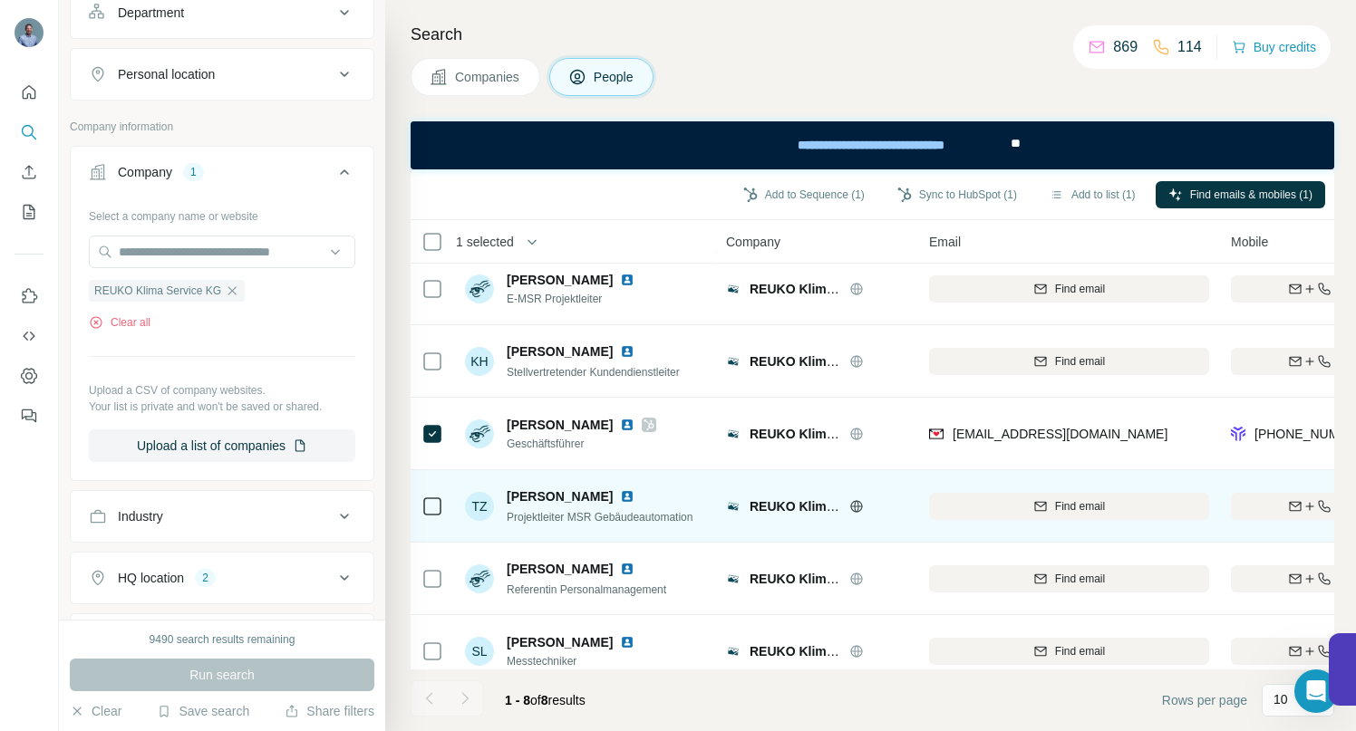
scroll to position [184, 0]
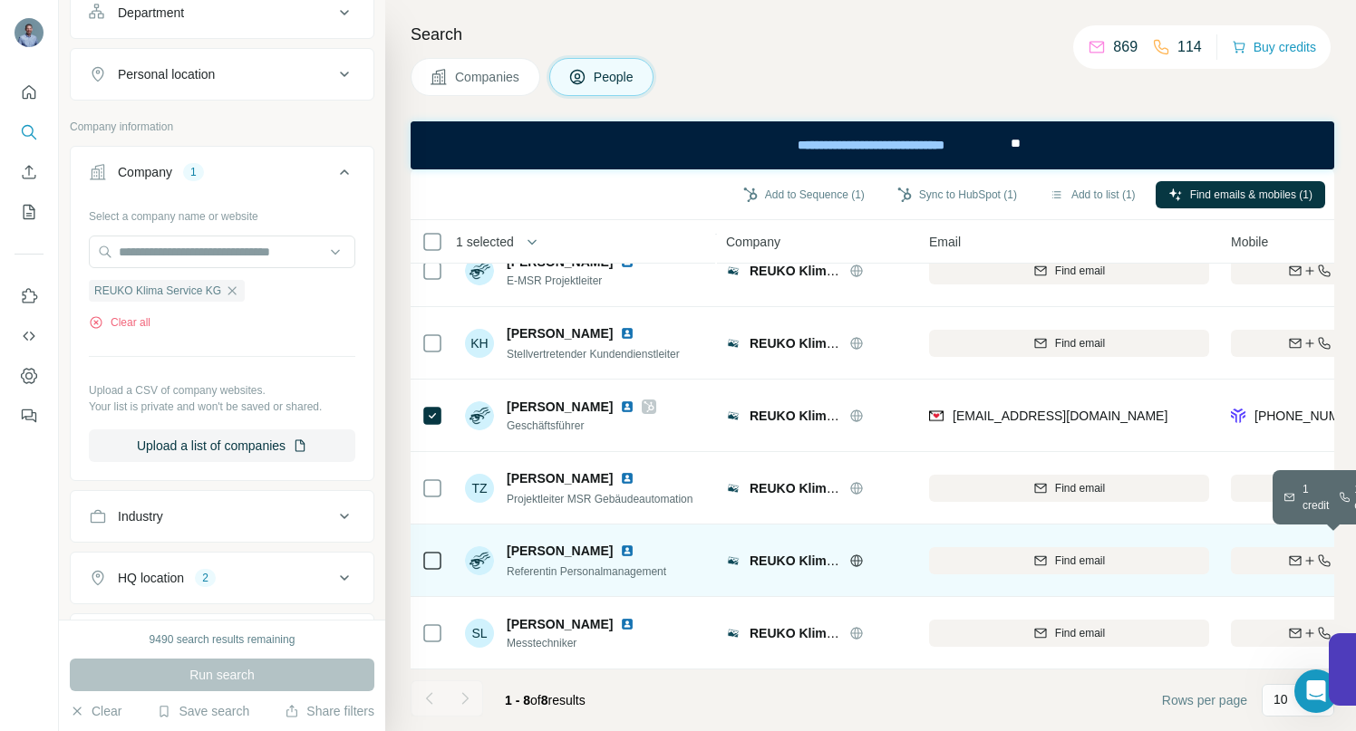
click at [1283, 553] on div "Find both" at bounding box center [1336, 561] width 211 height 16
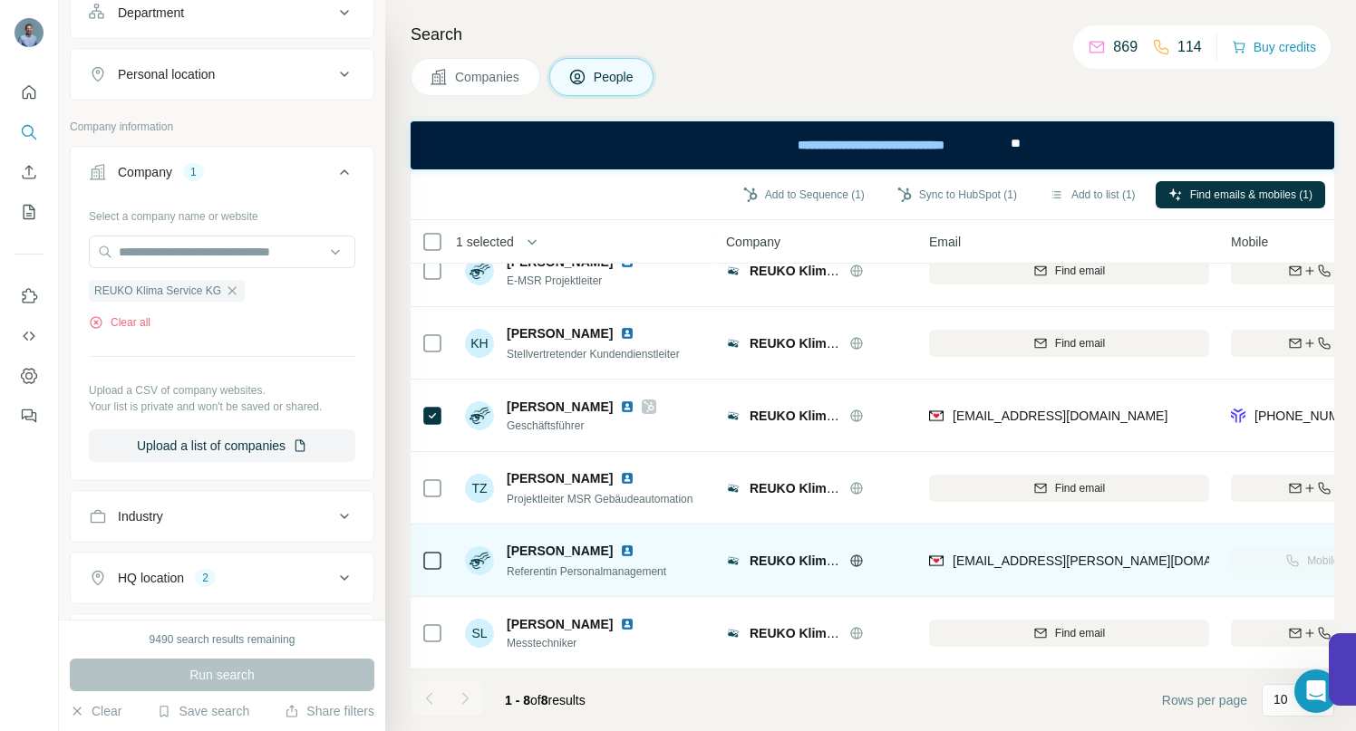
click at [234, 293] on icon "button" at bounding box center [232, 291] width 14 height 14
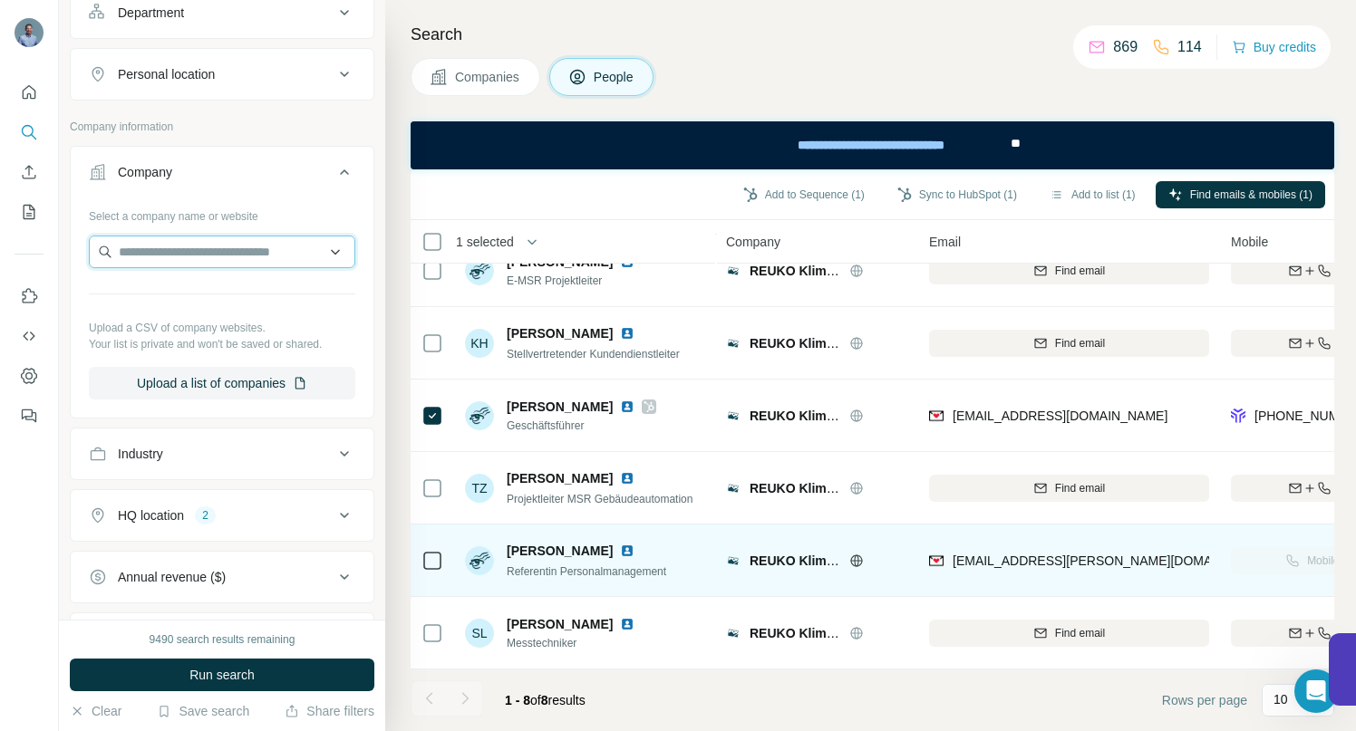
click at [228, 260] on input "text" at bounding box center [222, 252] width 266 height 33
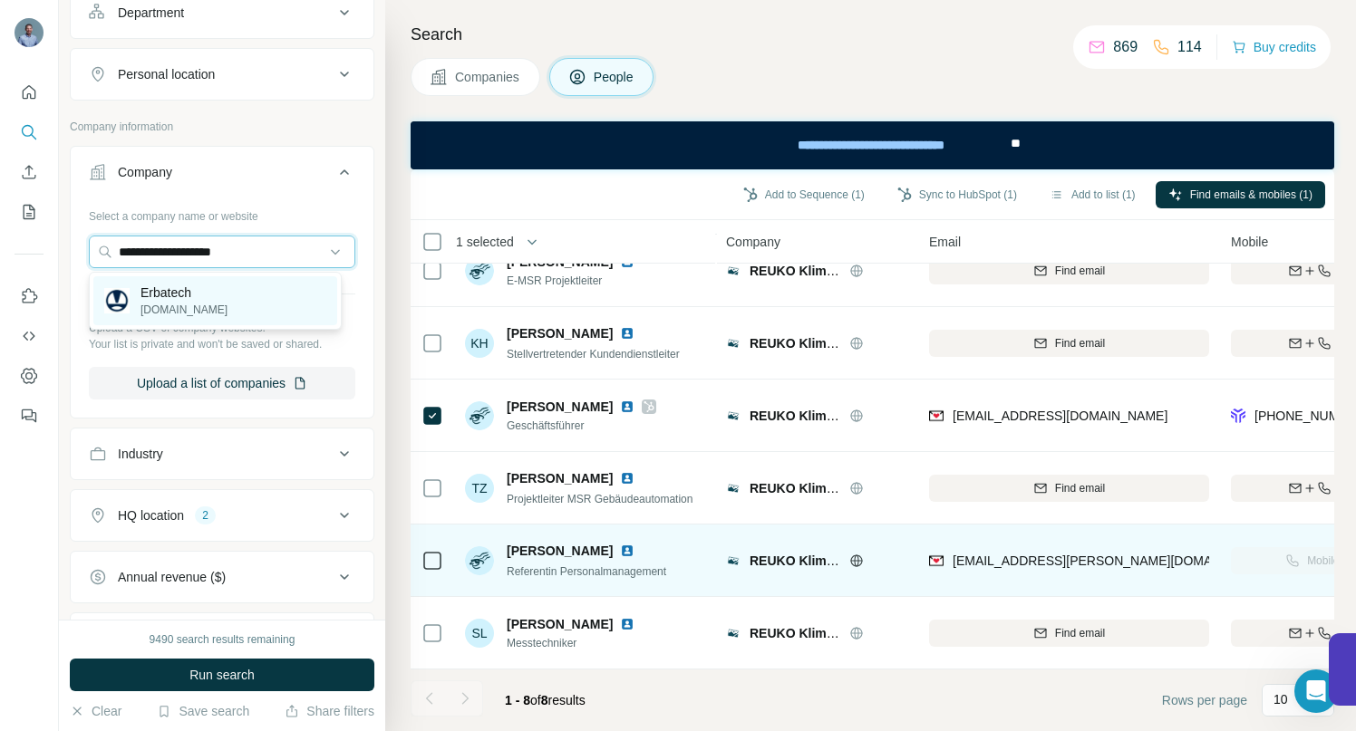
type input "**********"
click at [179, 299] on p "Erbatech" at bounding box center [183, 293] width 87 height 18
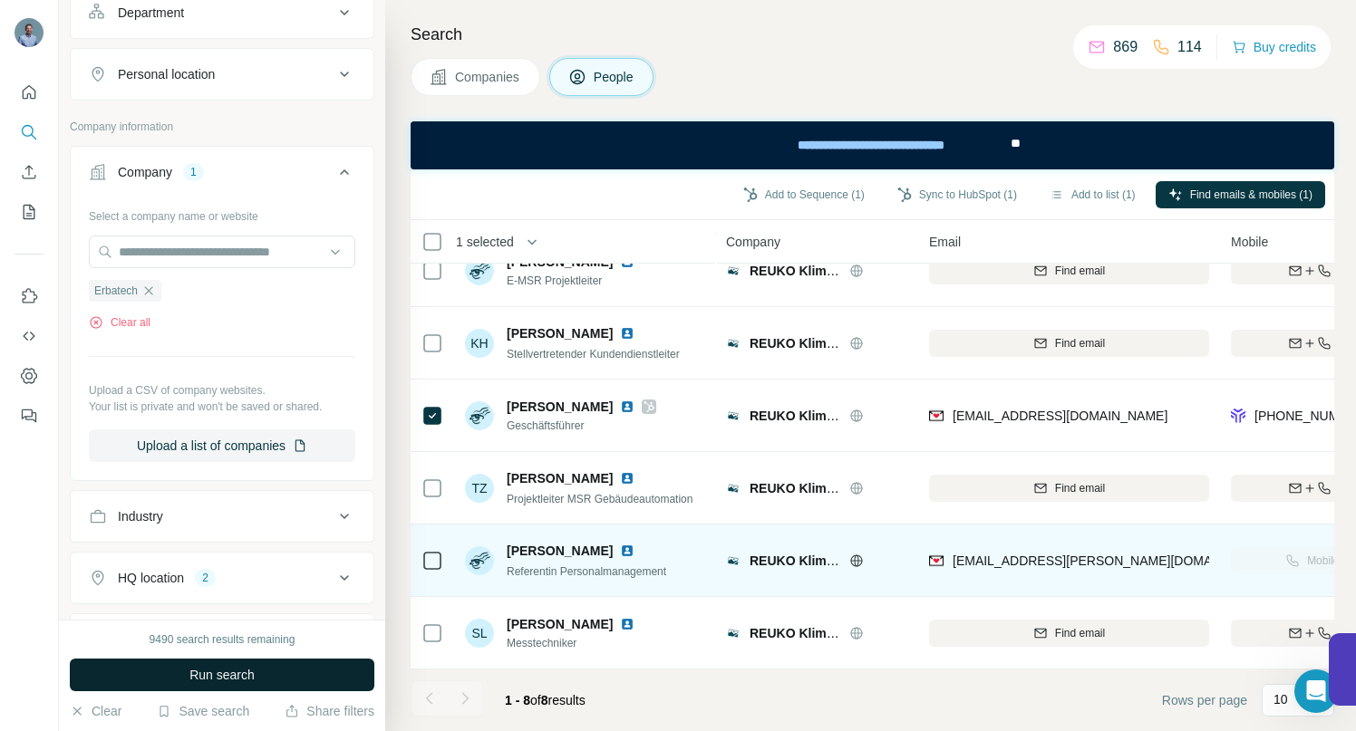
click at [249, 672] on span "Run search" at bounding box center [221, 675] width 65 height 18
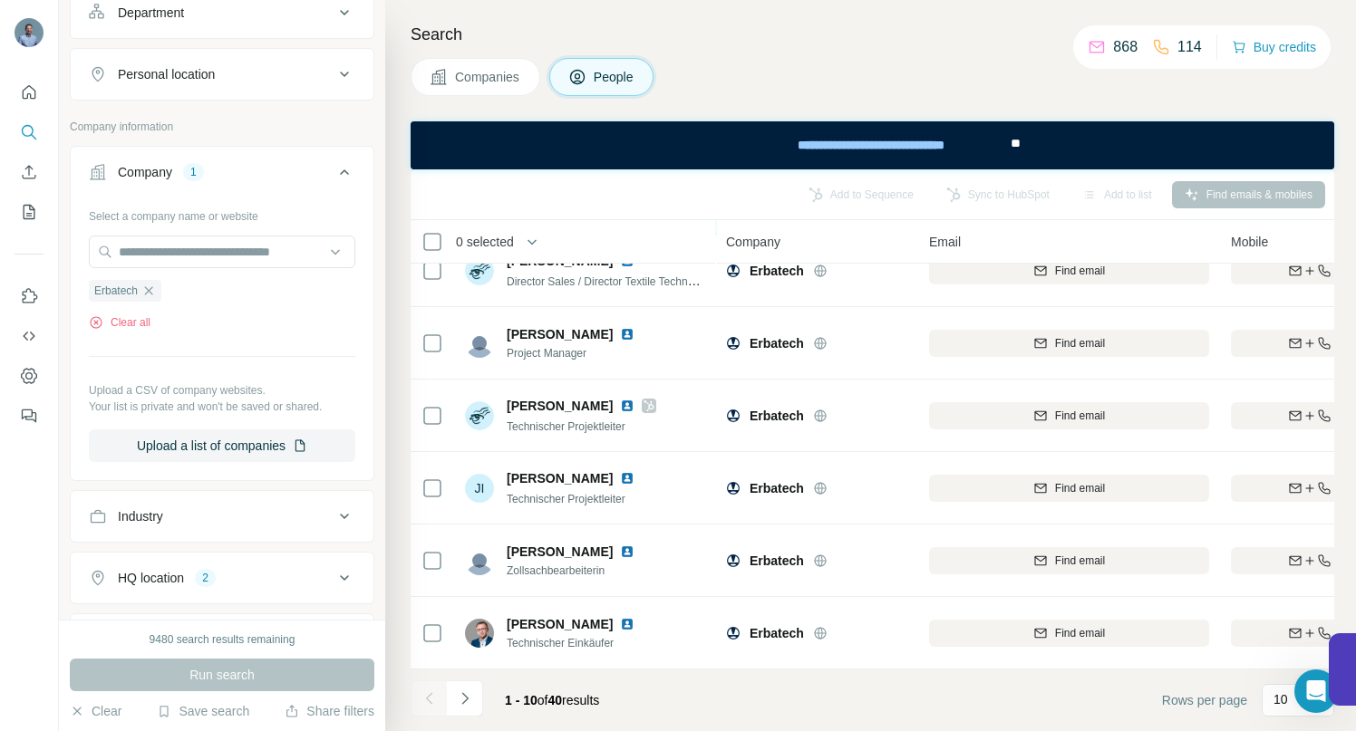
scroll to position [329, 0]
click at [465, 698] on icon "Navigate to next page" at bounding box center [465, 699] width 18 height 18
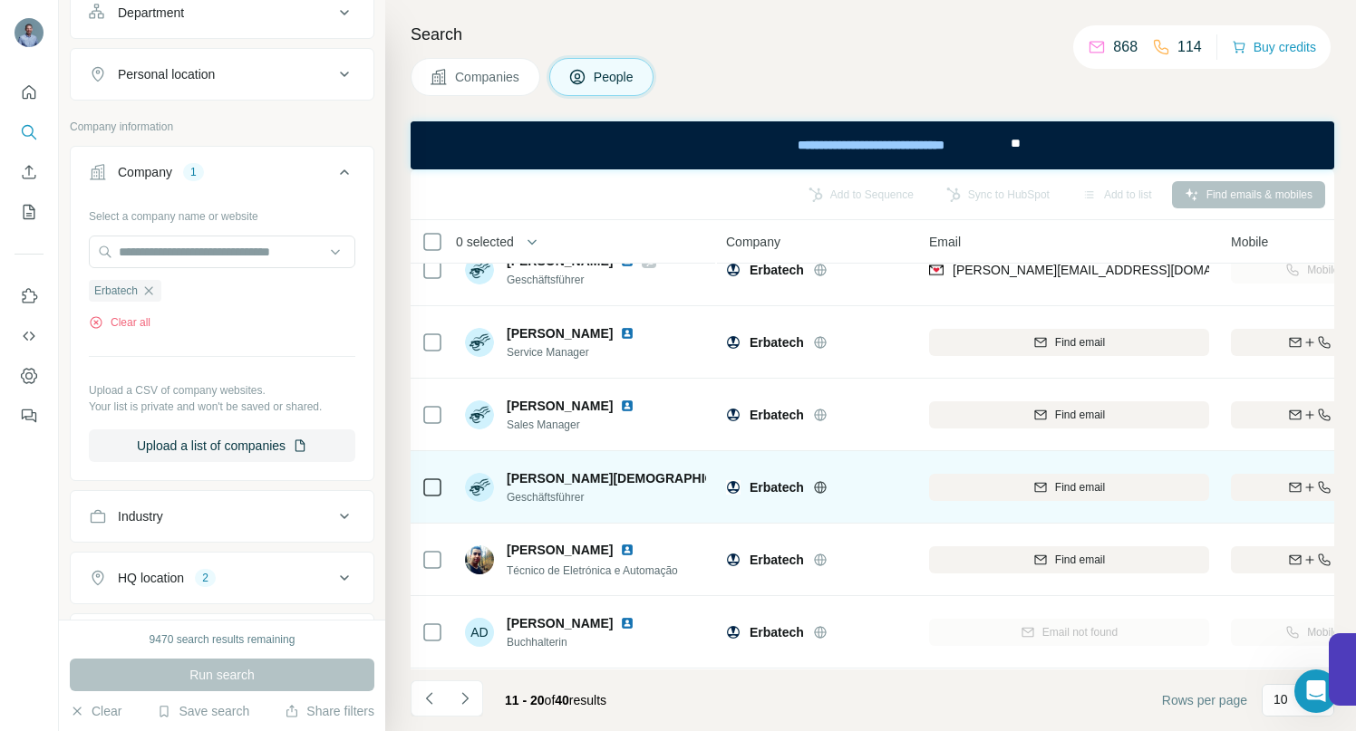
scroll to position [137, 0]
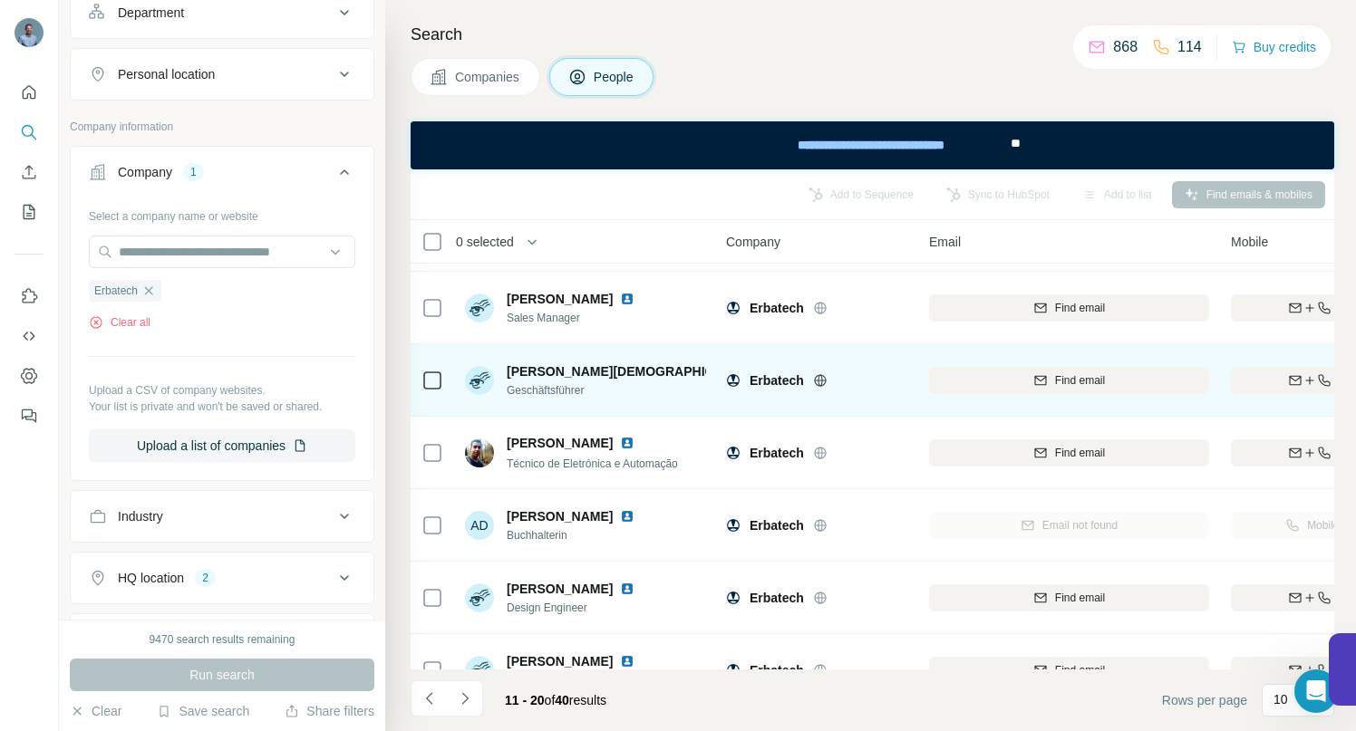
click at [766, 371] on img at bounding box center [769, 371] width 7 height 14
click at [1283, 374] on div "Find both" at bounding box center [1336, 380] width 211 height 16
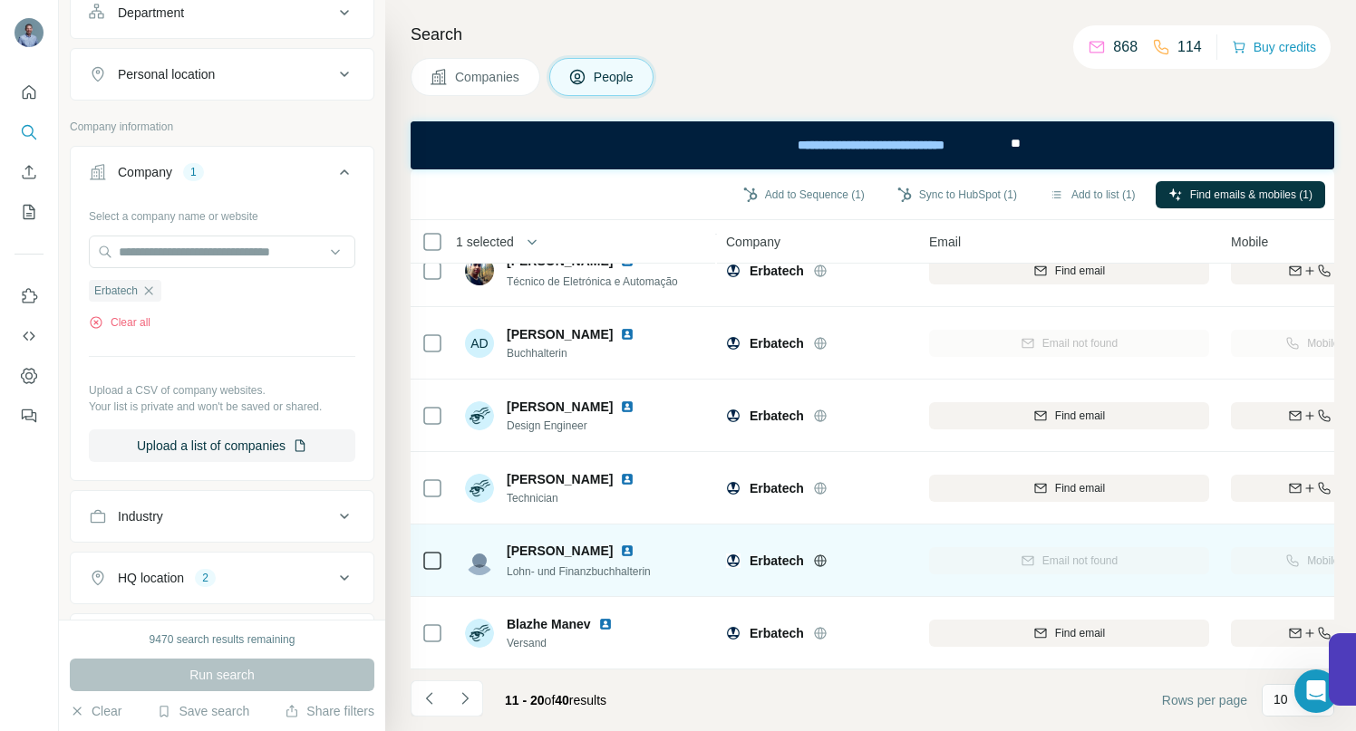
scroll to position [329, 0]
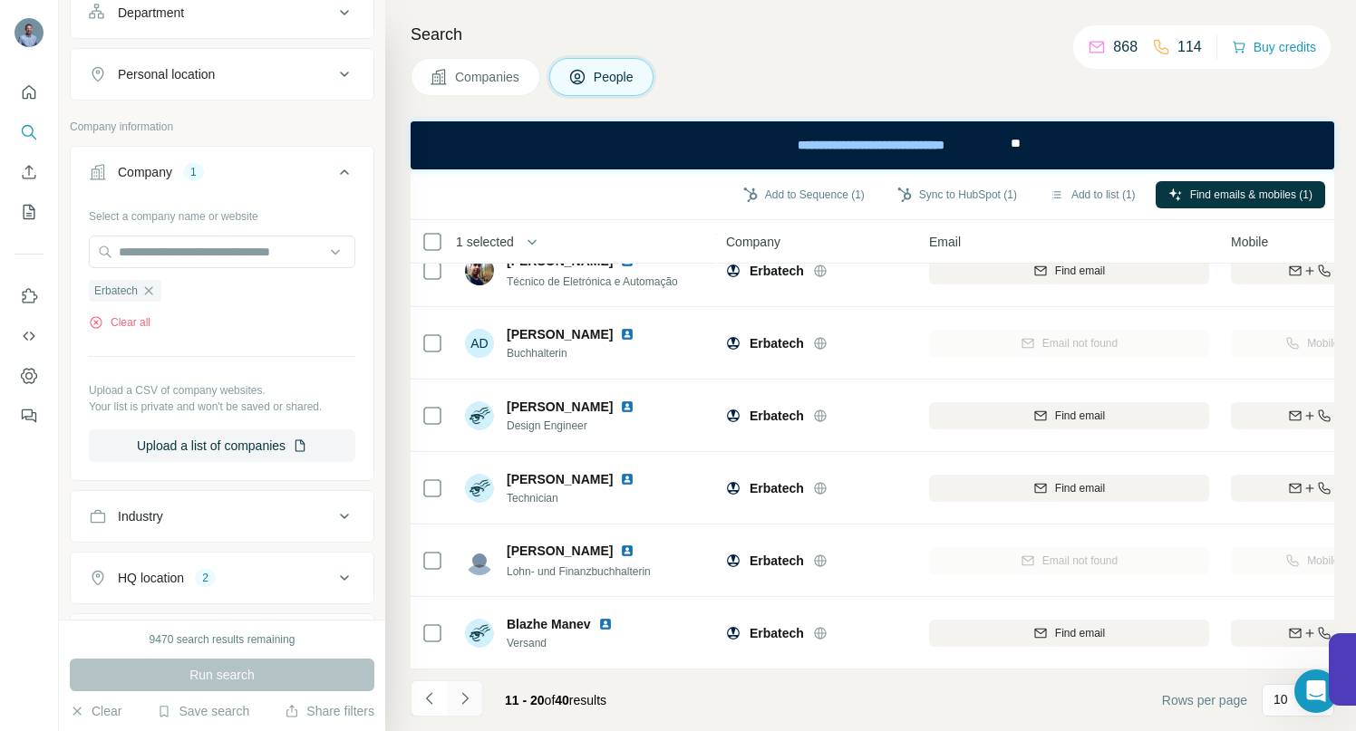
click at [464, 698] on icon "Navigate to next page" at bounding box center [465, 699] width 18 height 18
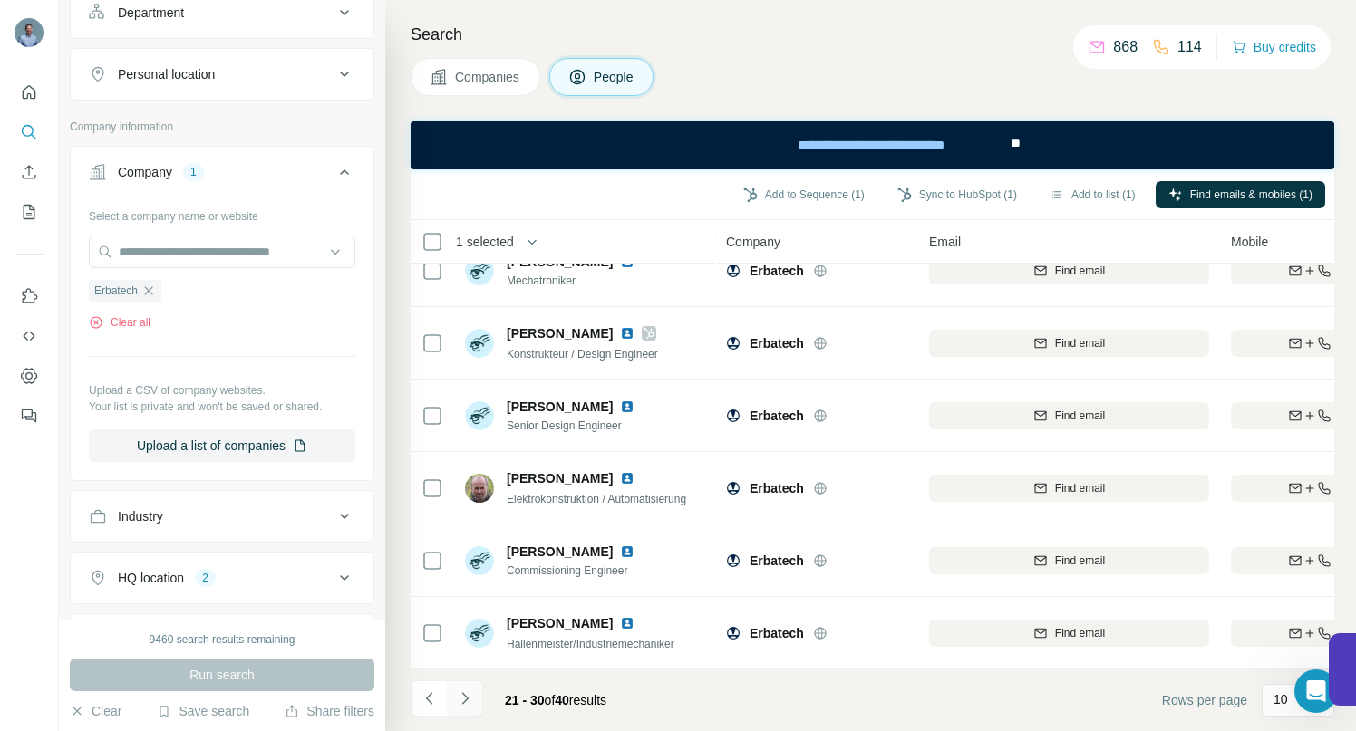
click at [465, 696] on icon "Navigate to next page" at bounding box center [464, 698] width 6 height 12
click at [428, 698] on icon "Navigate to previous page" at bounding box center [429, 699] width 18 height 18
click at [430, 697] on icon "Navigate to previous page" at bounding box center [429, 699] width 18 height 18
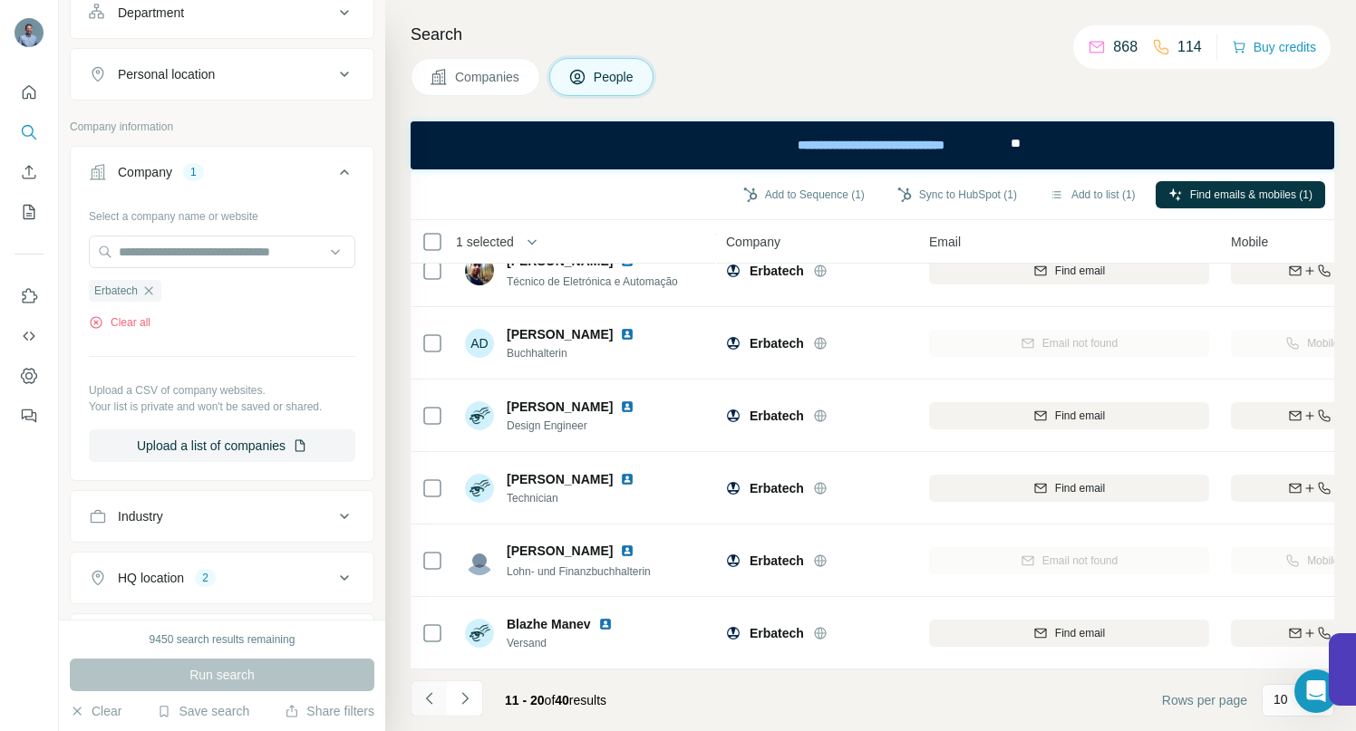
click at [430, 697] on icon "Navigate to previous page" at bounding box center [429, 699] width 18 height 18
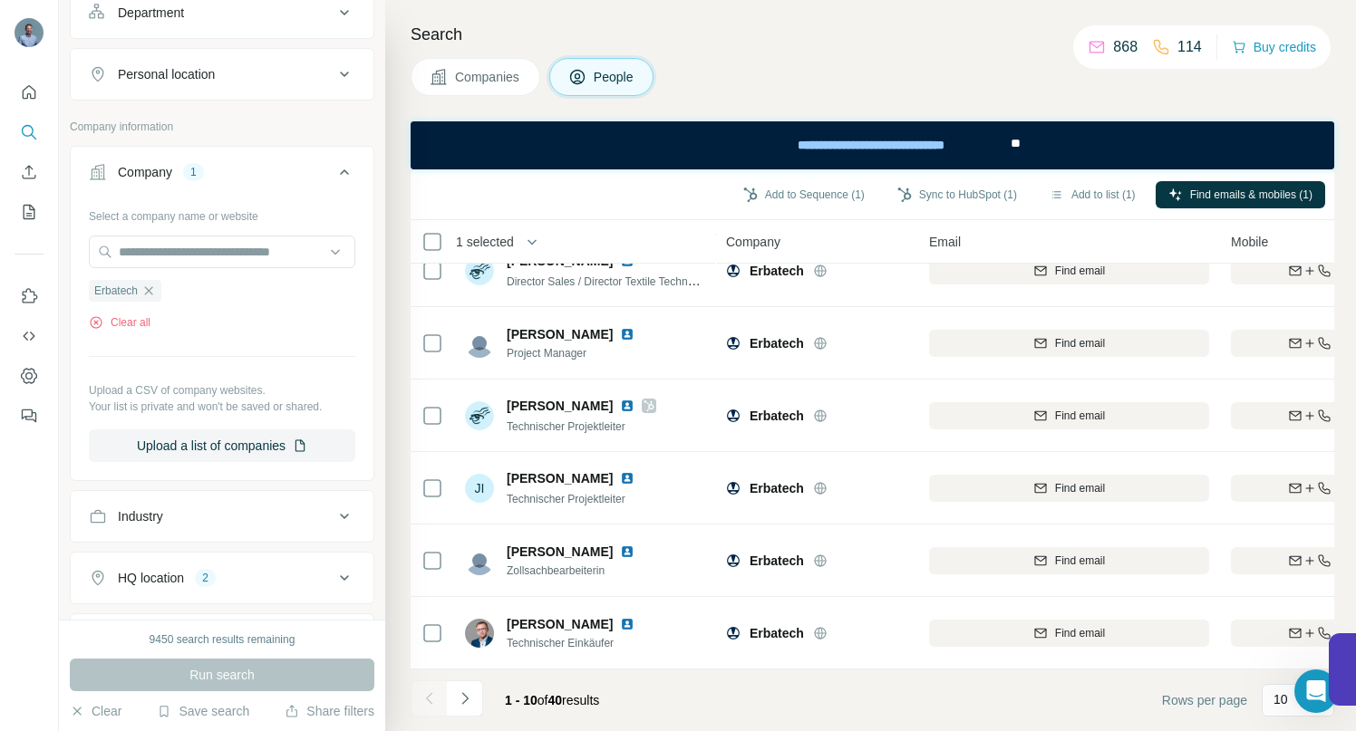
click at [430, 697] on div at bounding box center [429, 699] width 36 height 36
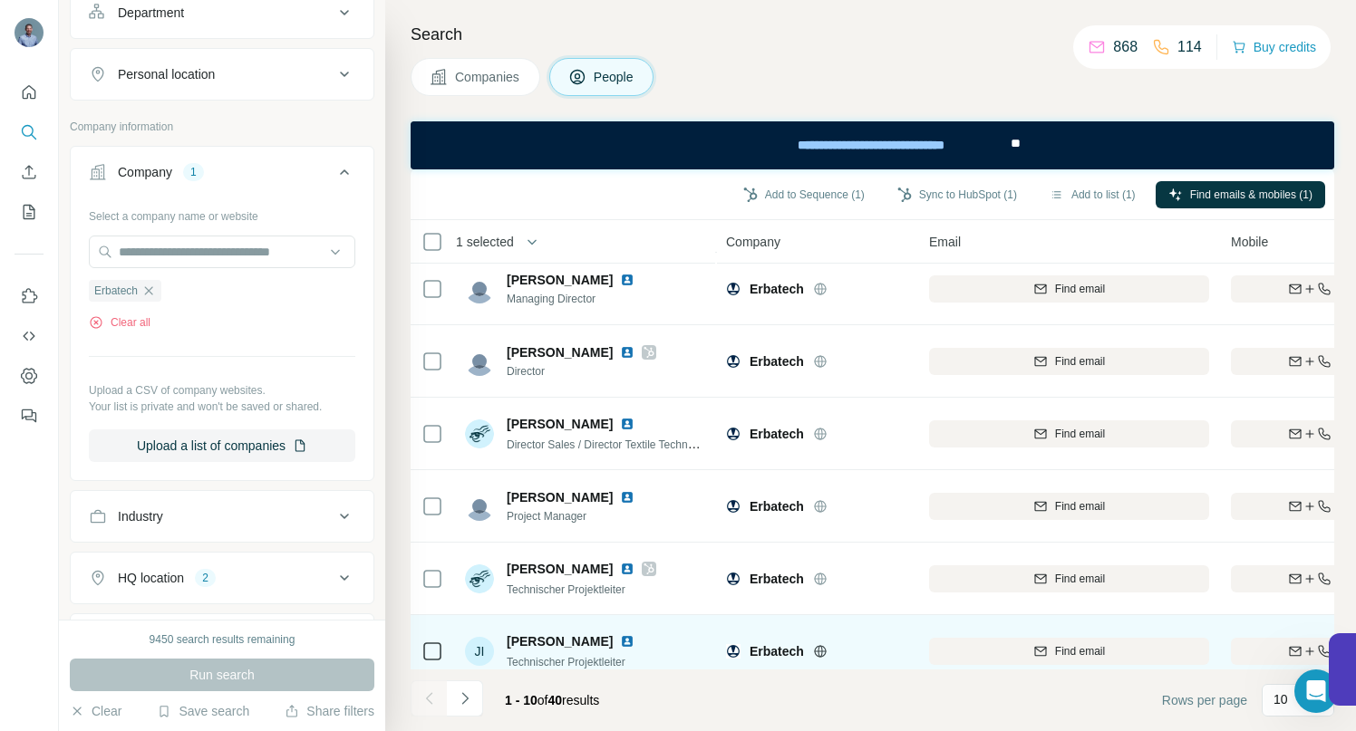
scroll to position [132, 0]
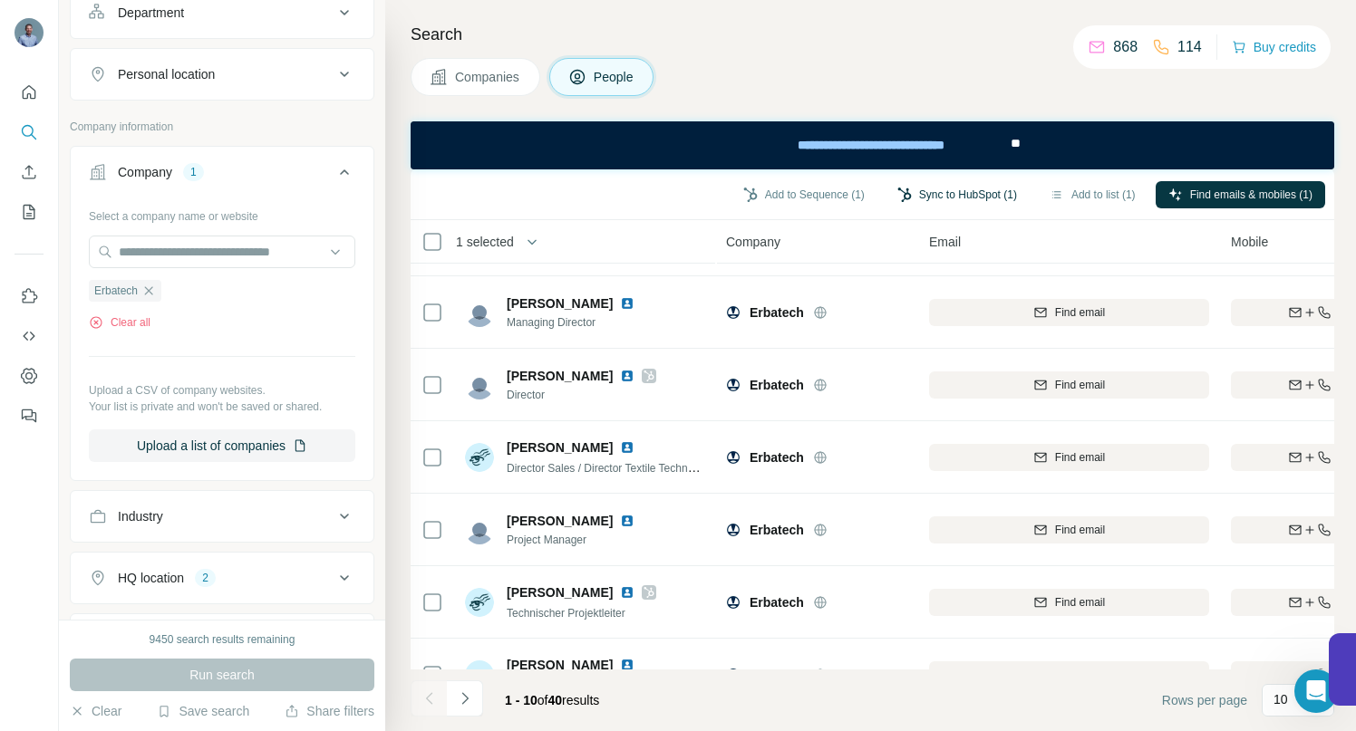
click at [958, 195] on button "Sync to HubSpot (1)" at bounding box center [956, 194] width 145 height 27
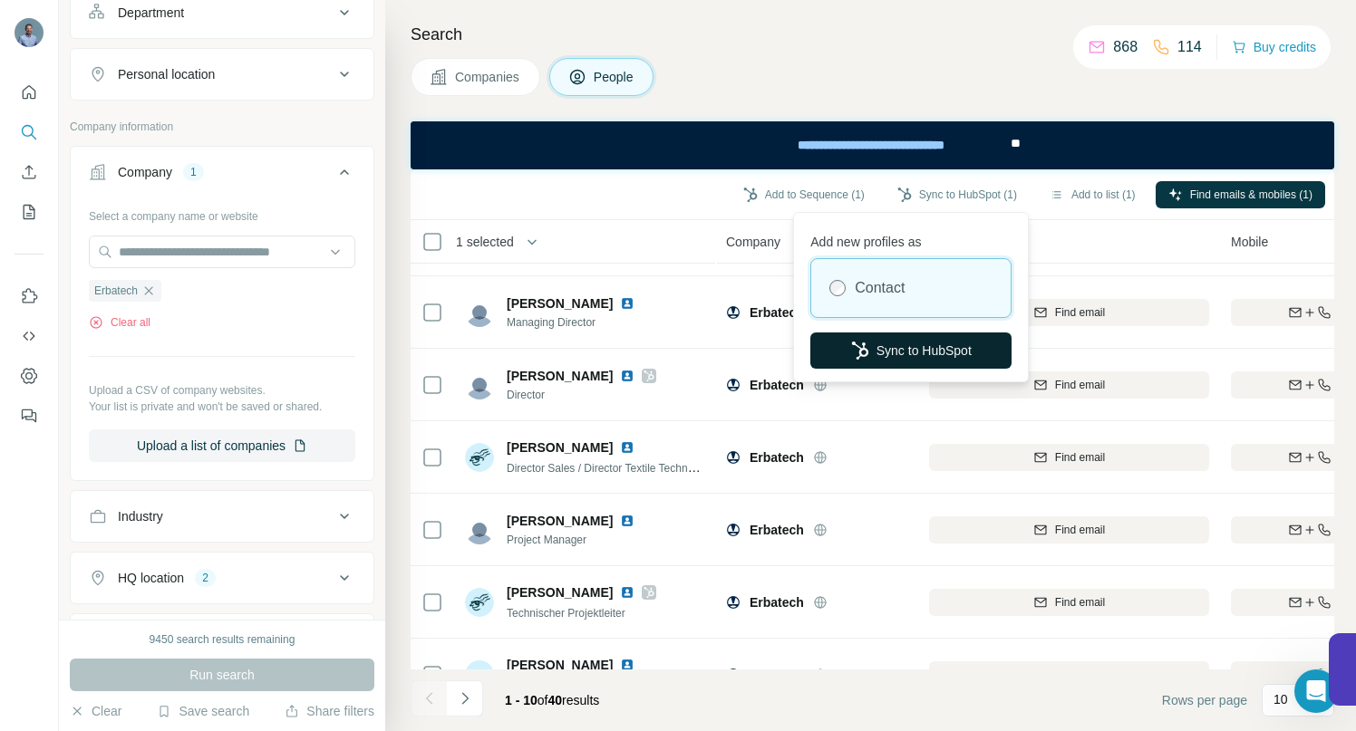
click at [922, 346] on button "Sync to HubSpot" at bounding box center [910, 351] width 201 height 36
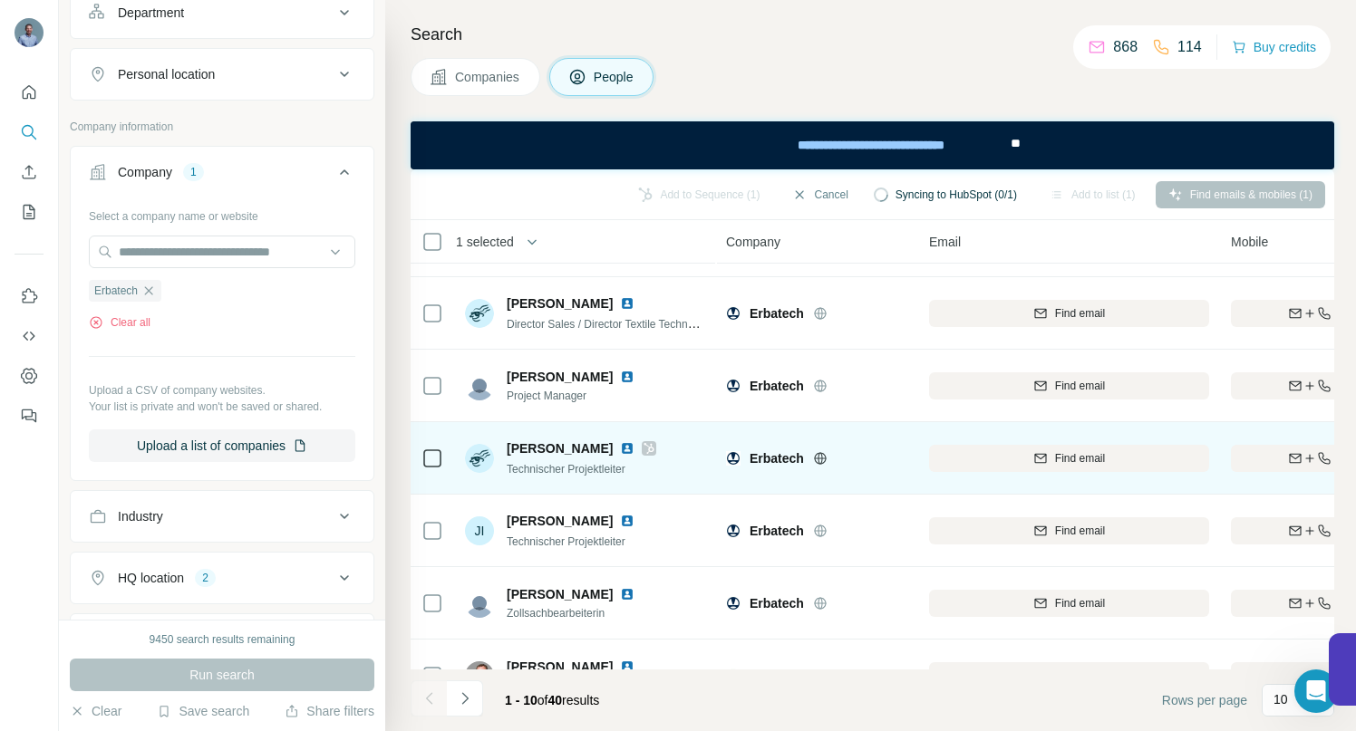
scroll to position [329, 0]
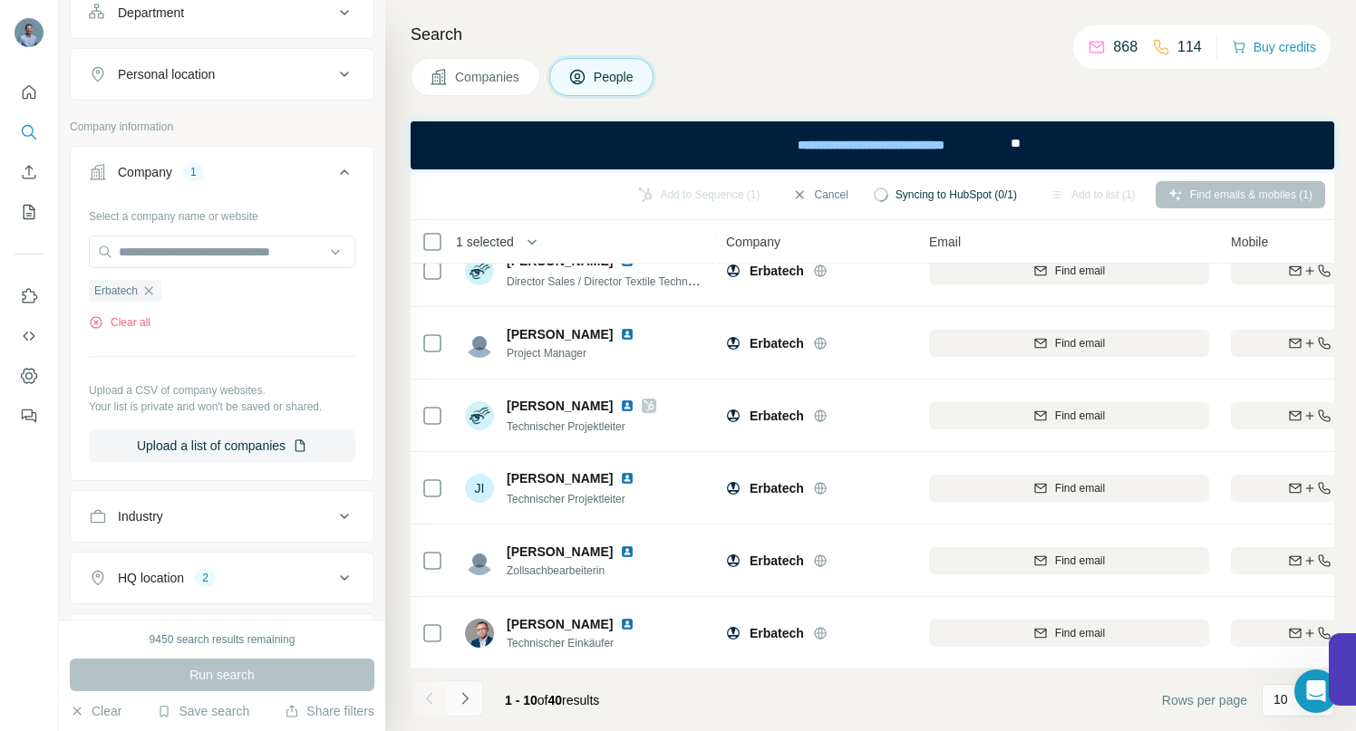
click at [469, 698] on icon "Navigate to next page" at bounding box center [465, 699] width 18 height 18
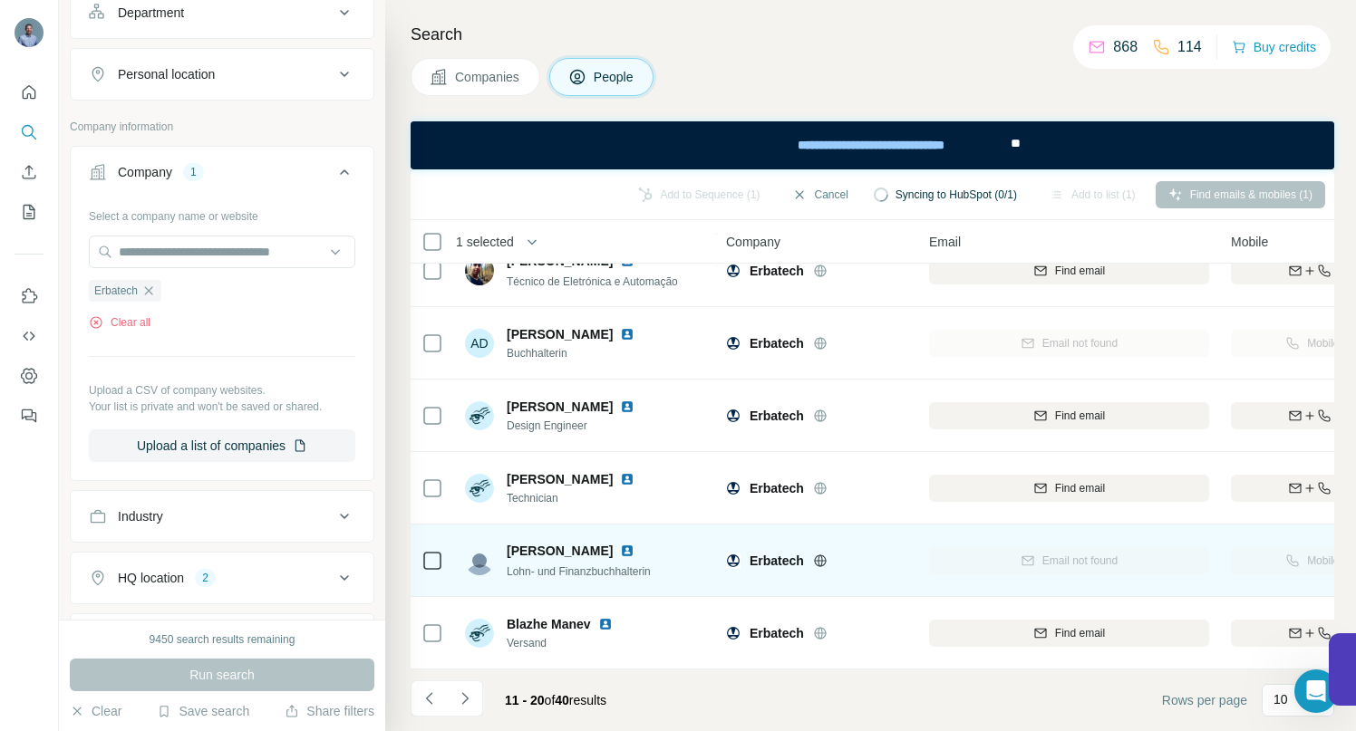
scroll to position [0, 0]
